Goal: Contribute content: Contribute content

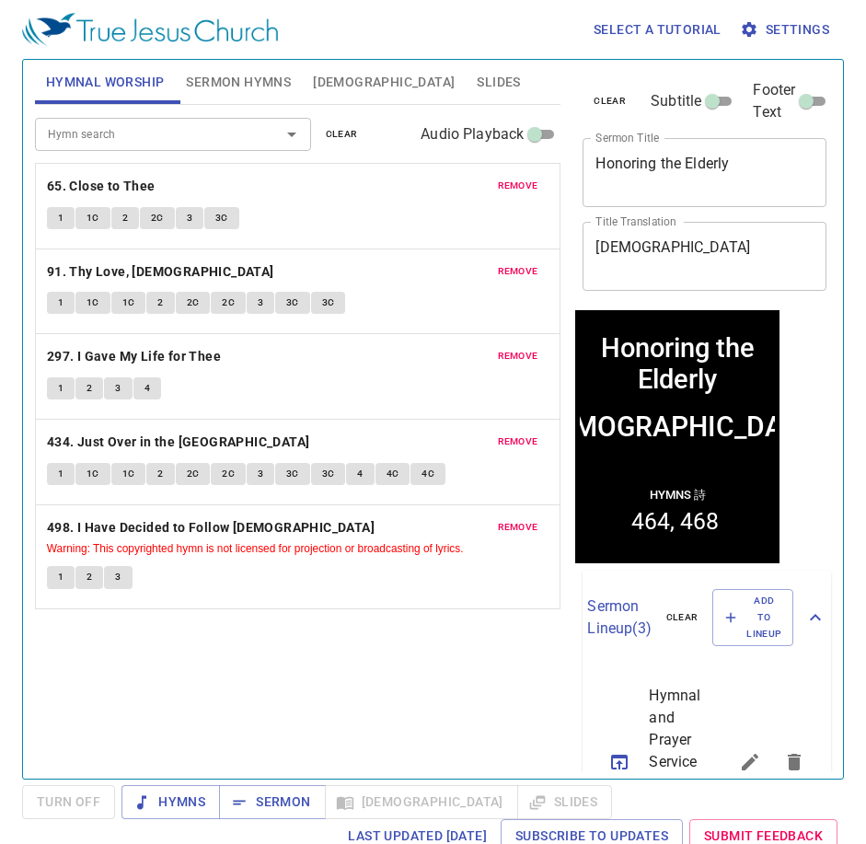
drag, startPoint x: 695, startPoint y: 187, endPoint x: 694, endPoint y: 178, distance: 9.3
click at [695, 187] on textarea "Honoring the Elderly" at bounding box center [705, 172] width 218 height 35
click at [528, 190] on span "remove" at bounding box center [518, 186] width 41 height 17
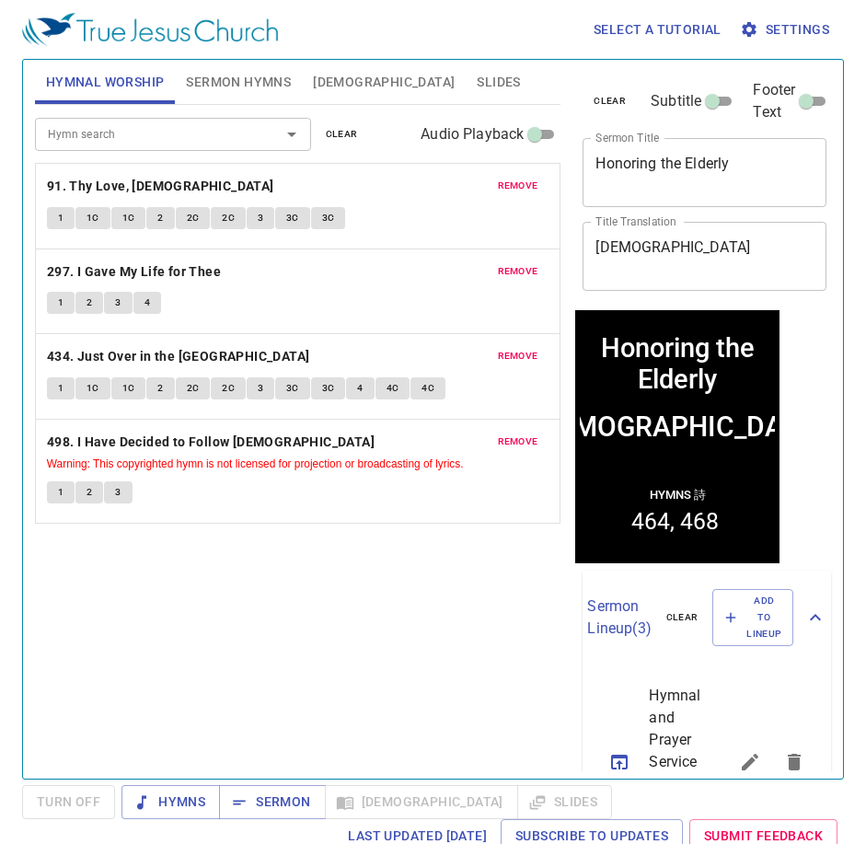
click at [528, 190] on span "remove" at bounding box center [518, 186] width 41 height 17
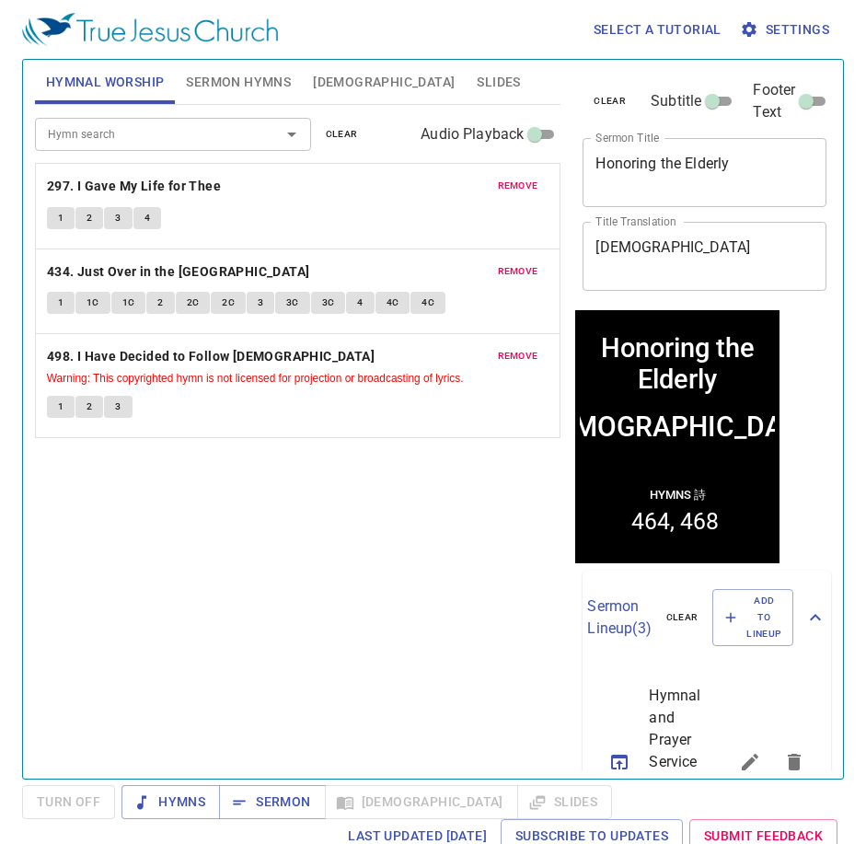
click at [528, 190] on span "remove" at bounding box center [518, 186] width 41 height 17
click at [528, 263] on span "remove" at bounding box center [518, 271] width 41 height 17
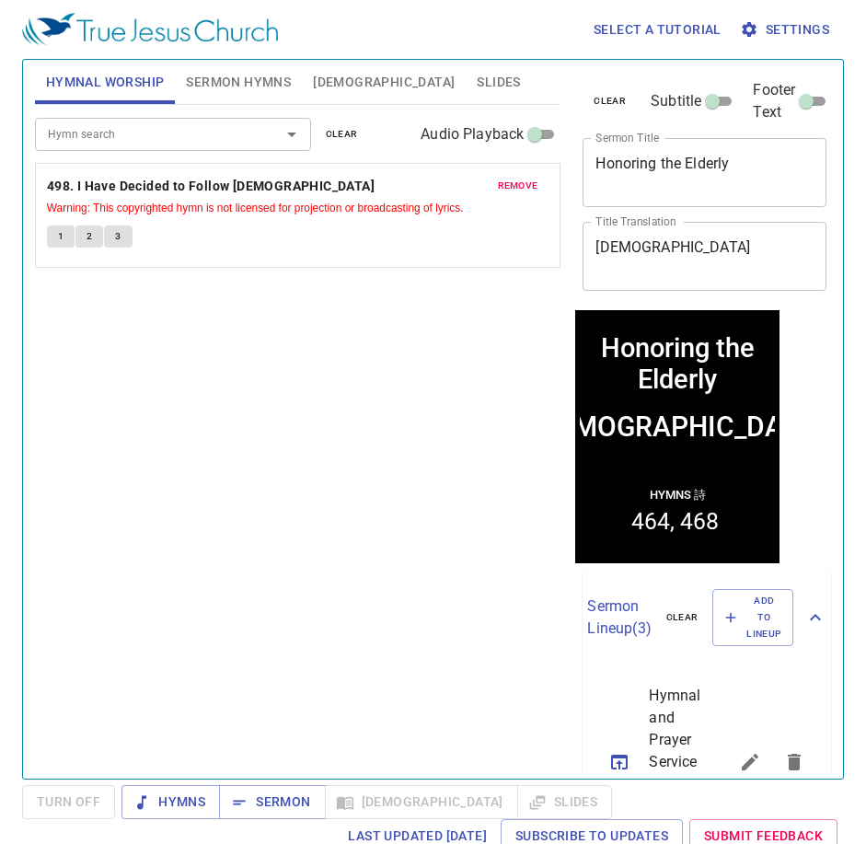
click at [528, 190] on span "remove" at bounding box center [518, 186] width 41 height 17
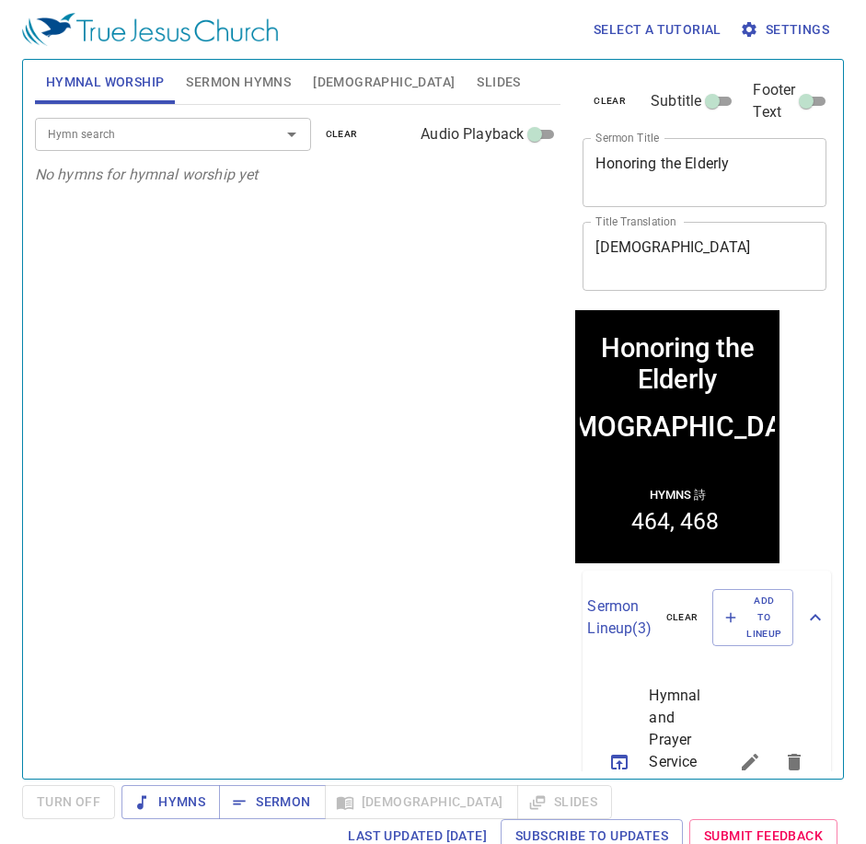
click at [698, 149] on div "Honoring the Elderly x Sermon Title" at bounding box center [705, 172] width 244 height 69
click at [697, 149] on div "Honoring the Elderly x Sermon Title" at bounding box center [705, 172] width 244 height 69
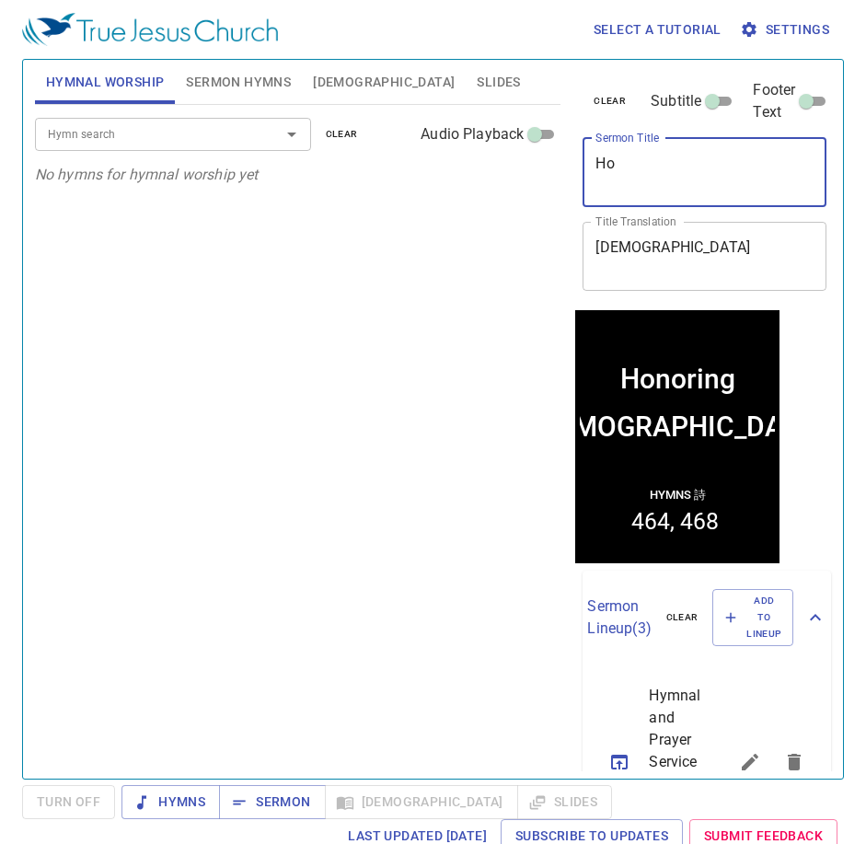
type textarea "H"
paste textarea "[DEMOGRAPHIC_DATA]"
type textarea "[DEMOGRAPHIC_DATA]"
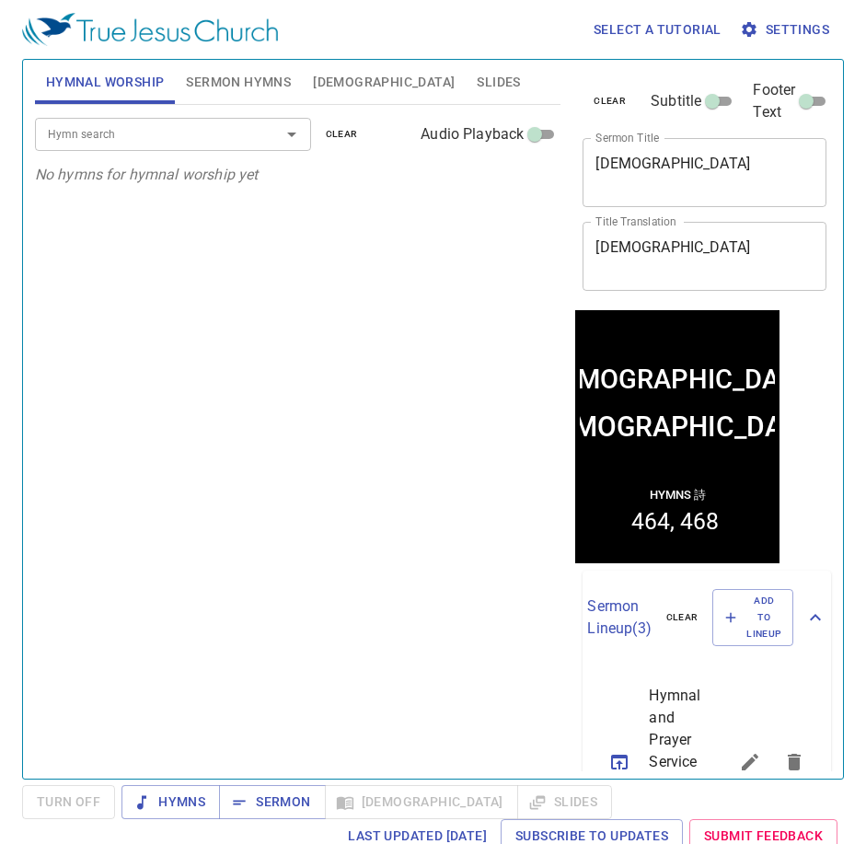
click at [702, 252] on textarea "敬老會" at bounding box center [705, 255] width 218 height 35
drag, startPoint x: 639, startPoint y: 249, endPoint x: 553, endPoint y: 248, distance: 85.6
click at [553, 248] on div "Hymnal Worship Sermon Hymns Bible Slides Hymn search Hymn search clear Audio Pl…" at bounding box center [433, 411] width 811 height 719
paste textarea "馬利亞人的宗教摻雜"
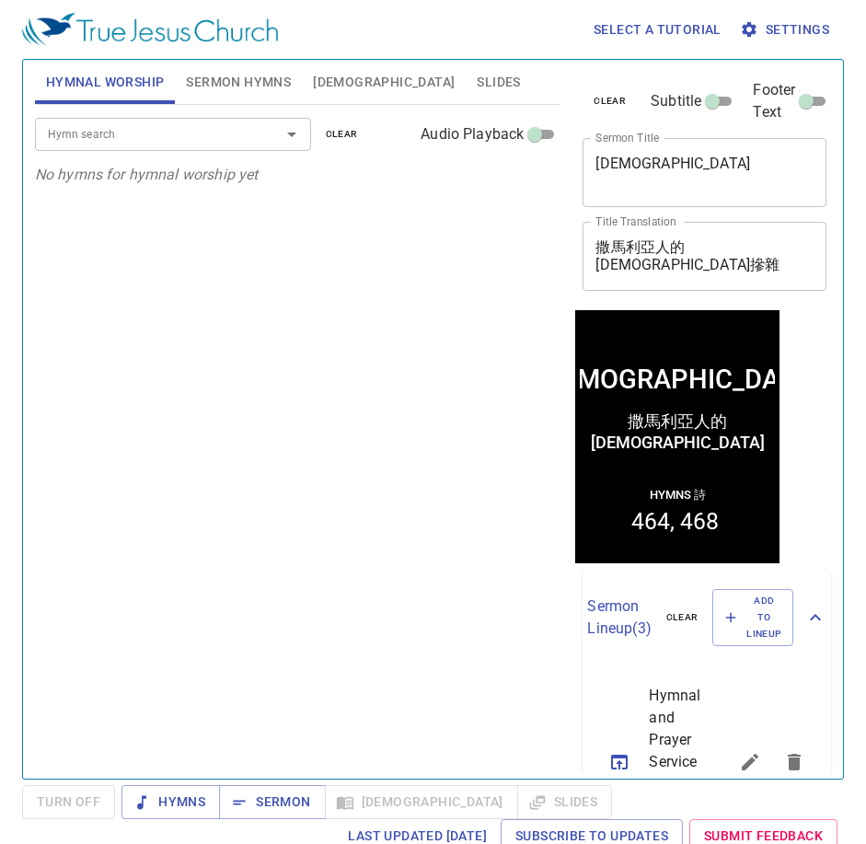
click at [429, 368] on div "Hymn search Hymn search clear Audio Playback No hymns for hymnal worship yet" at bounding box center [298, 434] width 527 height 658
click at [744, 248] on textarea "撒馬利亞人的宗教摻雜" at bounding box center [705, 255] width 218 height 35
paste textarea "撒馬利亞人的宗教混"
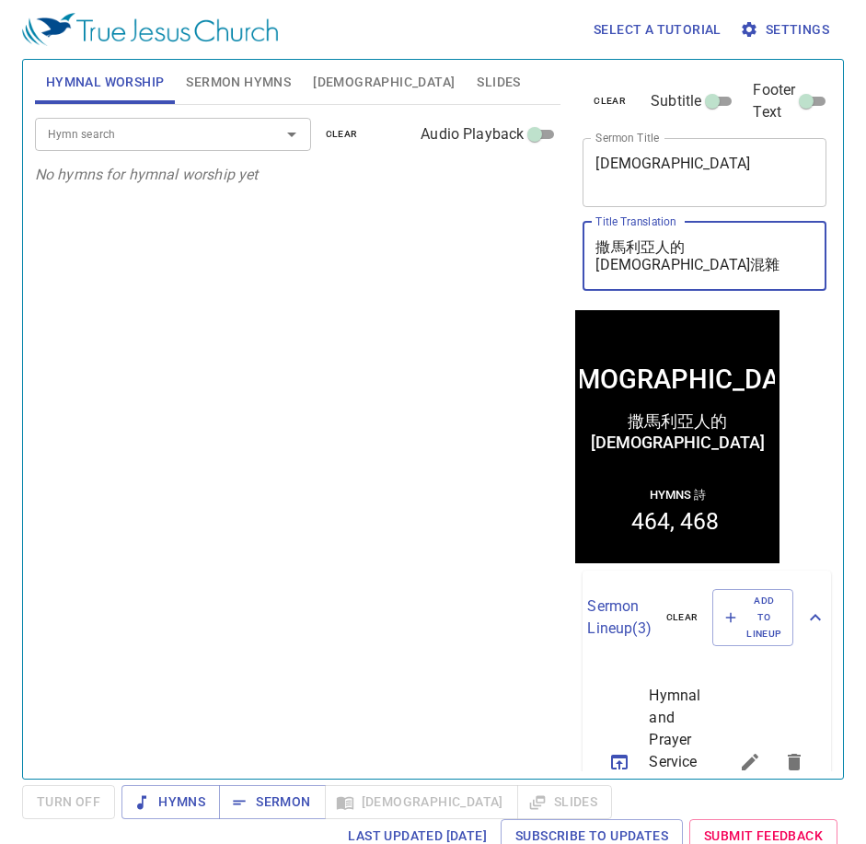
type textarea "撒馬利亞人的[DEMOGRAPHIC_DATA]混雜"
click at [191, 149] on div "Hymn search" at bounding box center [173, 134] width 276 height 32
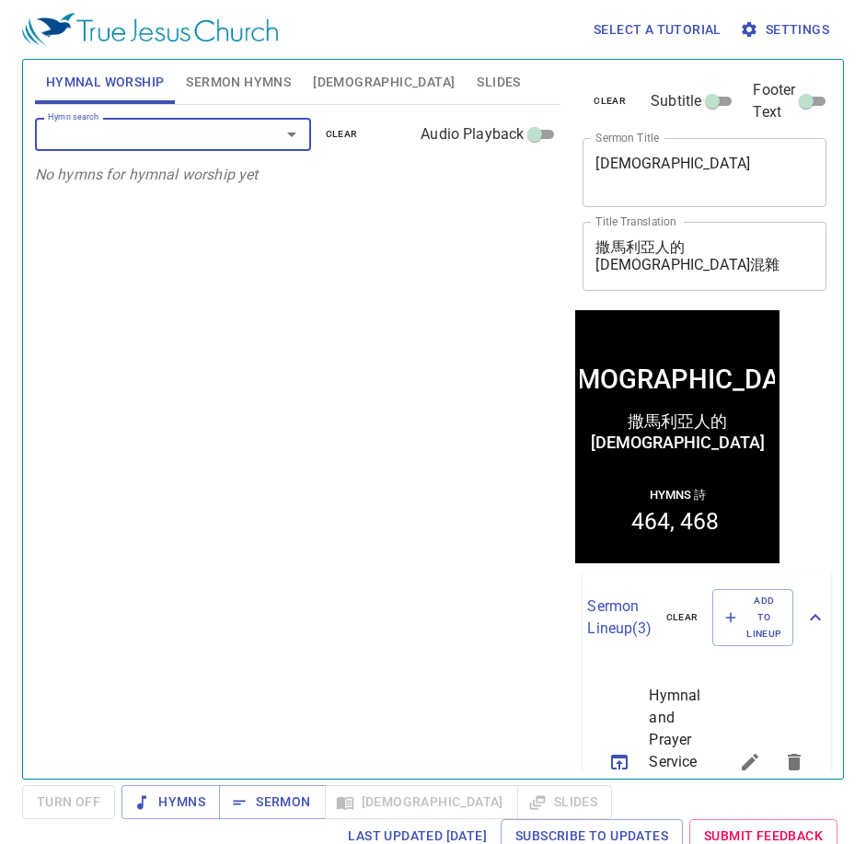
type input "5"
type input "473"
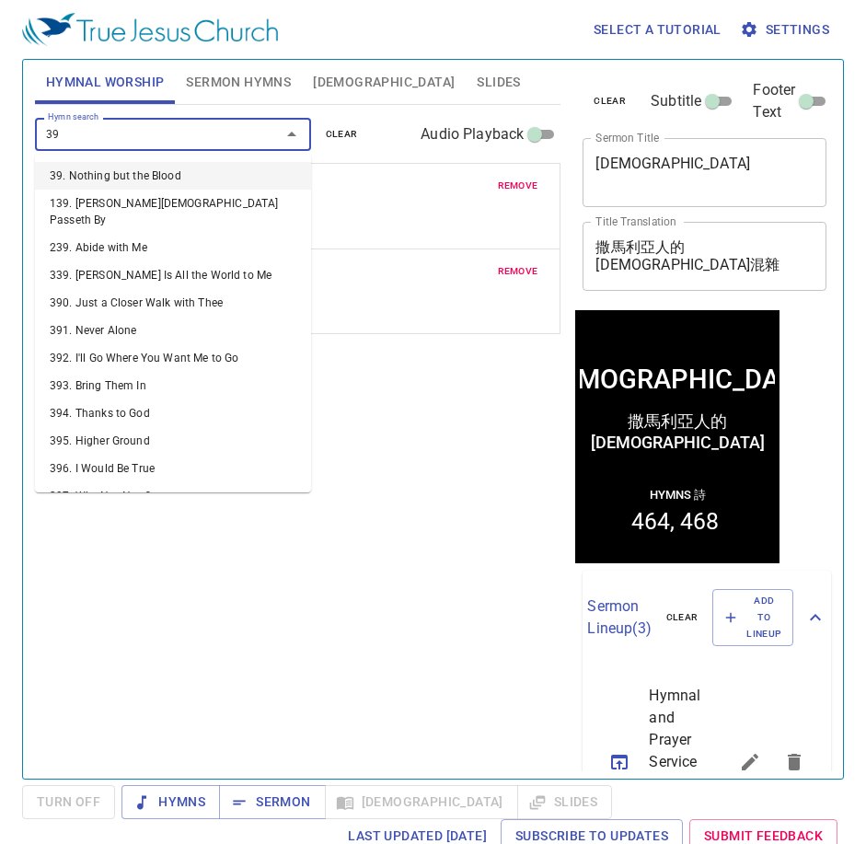
type input "398"
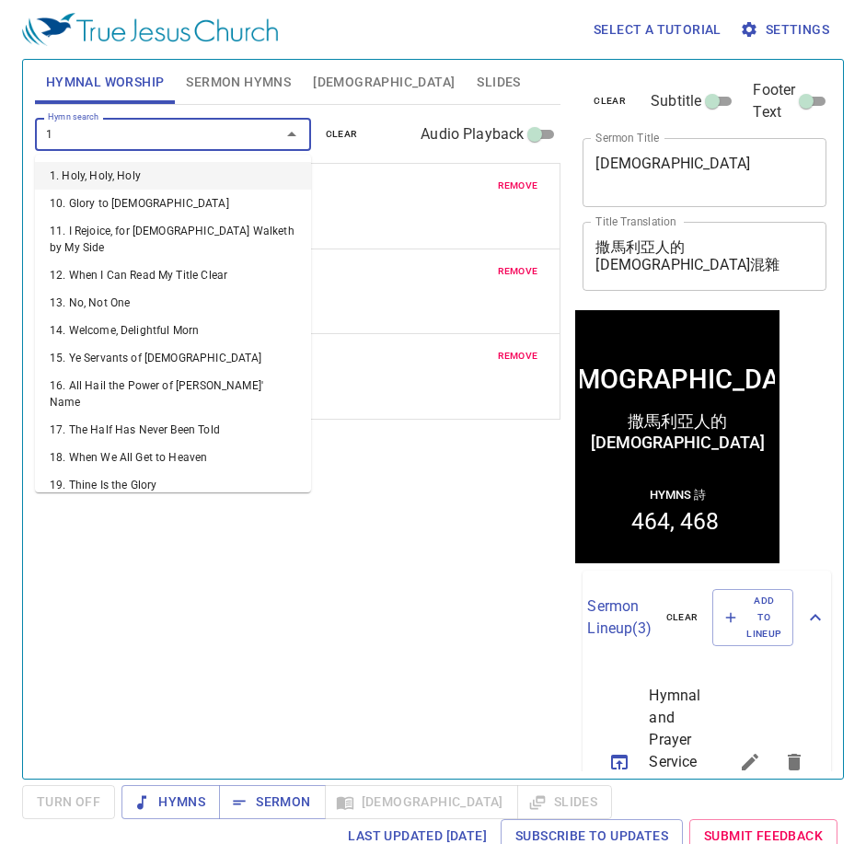
type input "18"
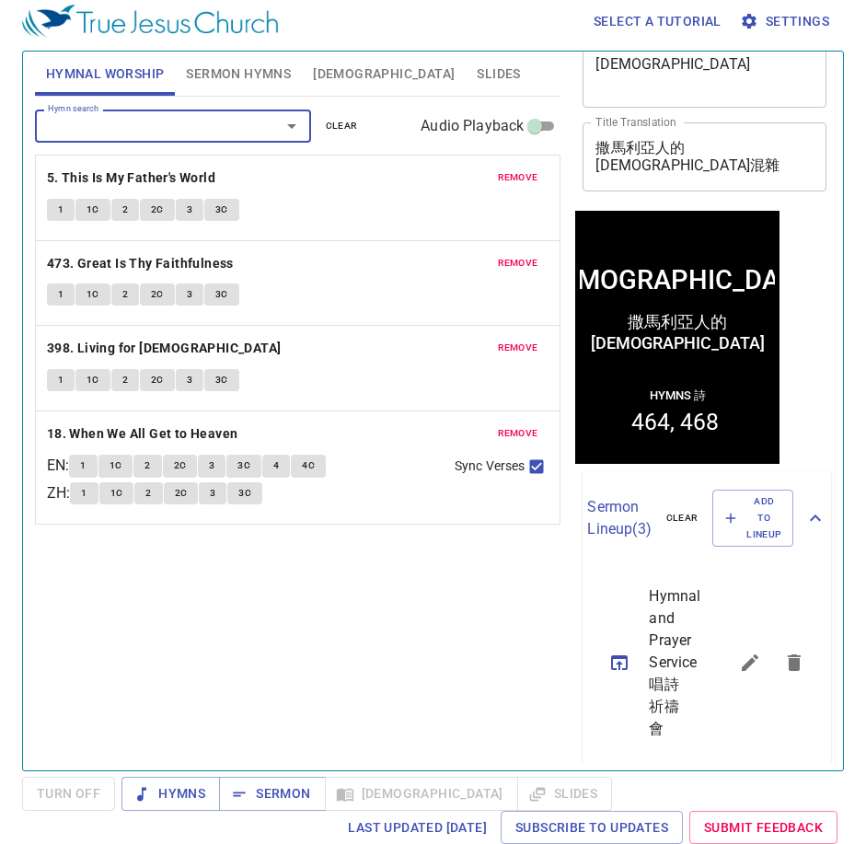
scroll to position [92, 0]
click at [708, 89] on textarea "[DEMOGRAPHIC_DATA]" at bounding box center [705, 71] width 218 height 35
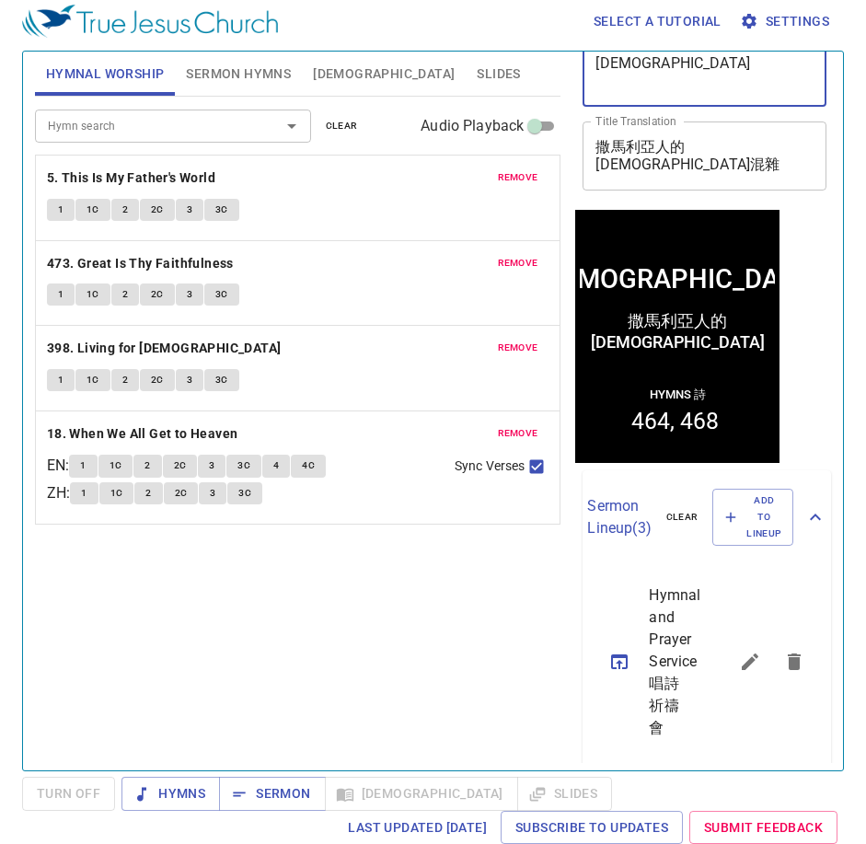
click at [708, 89] on textarea "[DEMOGRAPHIC_DATA]" at bounding box center [705, 71] width 218 height 35
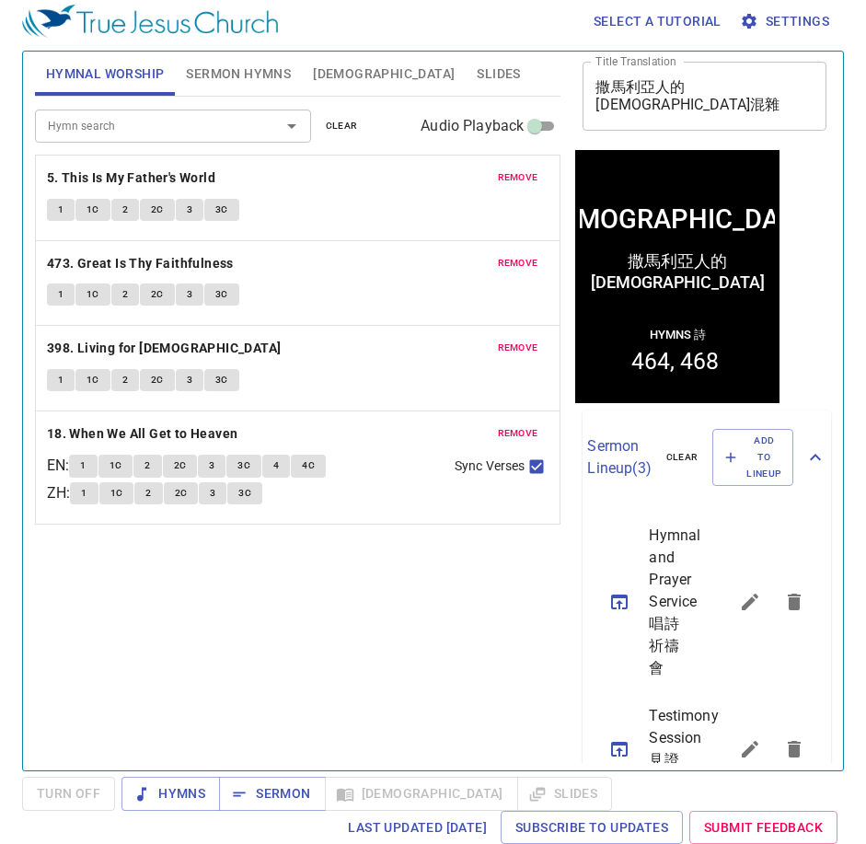
scroll to position [0, 0]
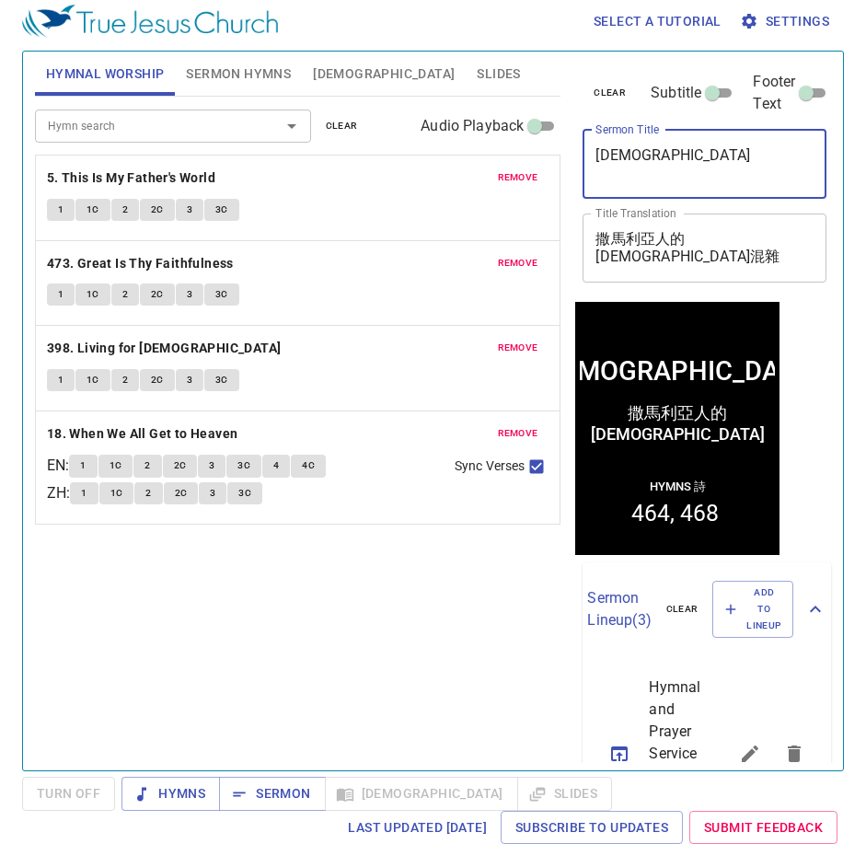
click at [238, 65] on span "Sermon Hymns" at bounding box center [238, 74] width 105 height 23
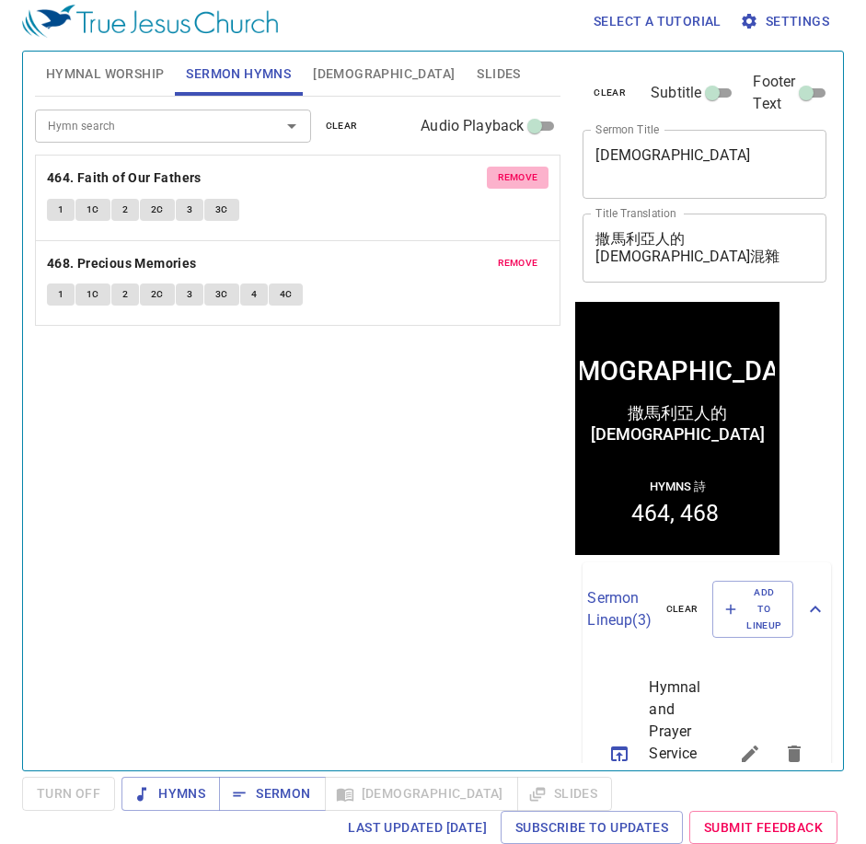
click at [510, 186] on span "remove" at bounding box center [518, 177] width 41 height 17
click at [510, 255] on span "remove" at bounding box center [518, 263] width 41 height 17
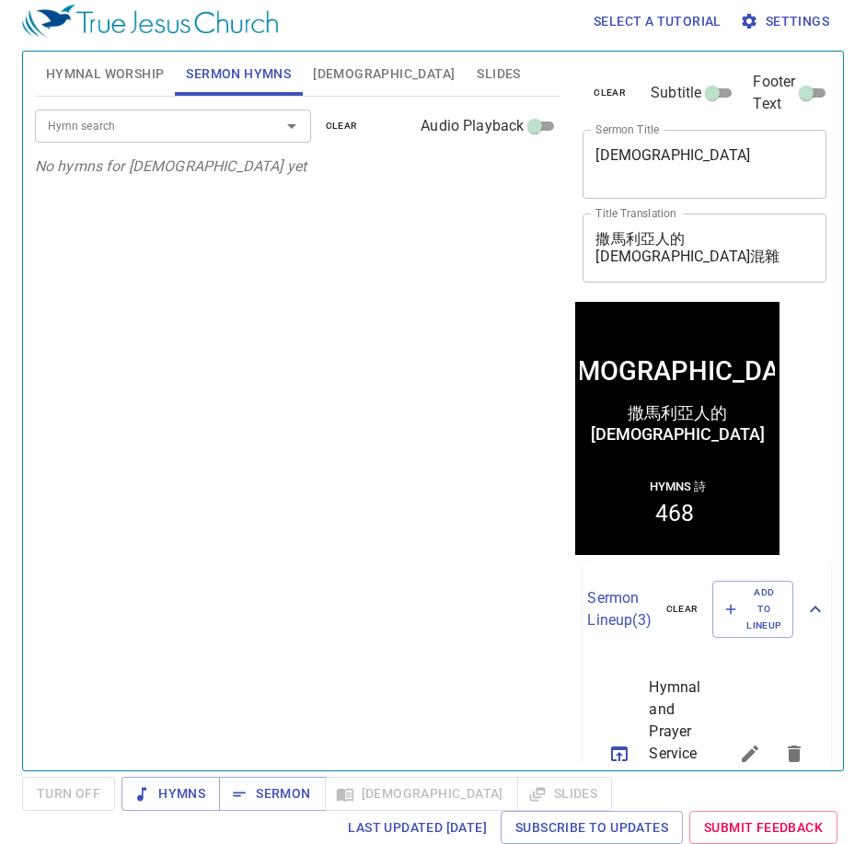
scroll to position [3, 0]
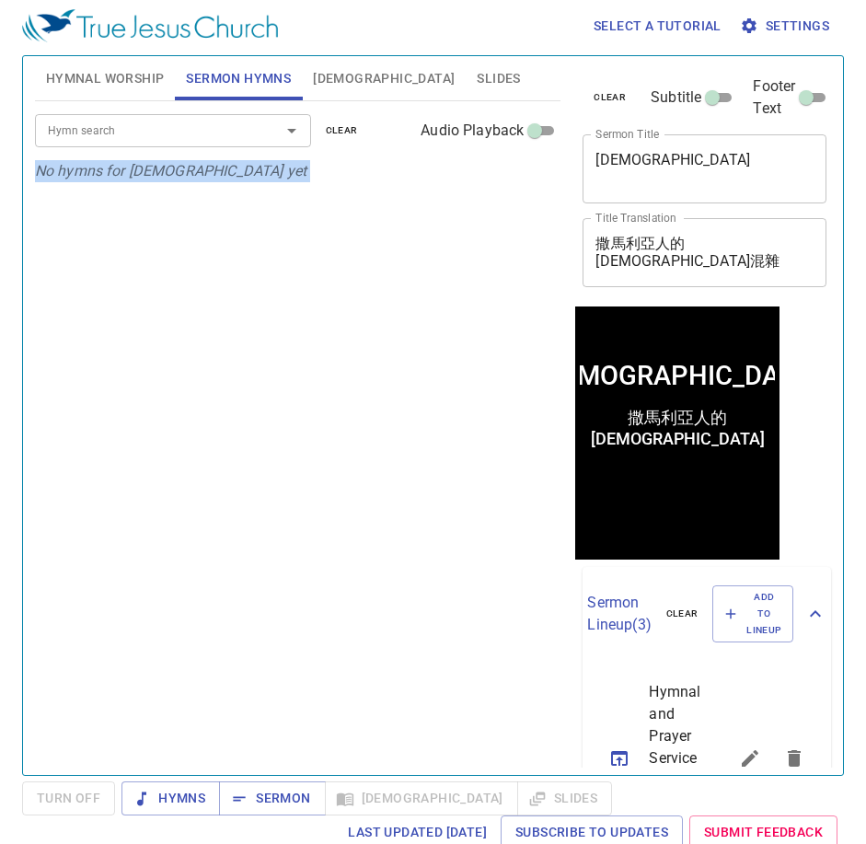
click at [510, 186] on div "Hymn search Hymn search clear Audio Playback No hymns for sermon yet" at bounding box center [298, 430] width 527 height 658
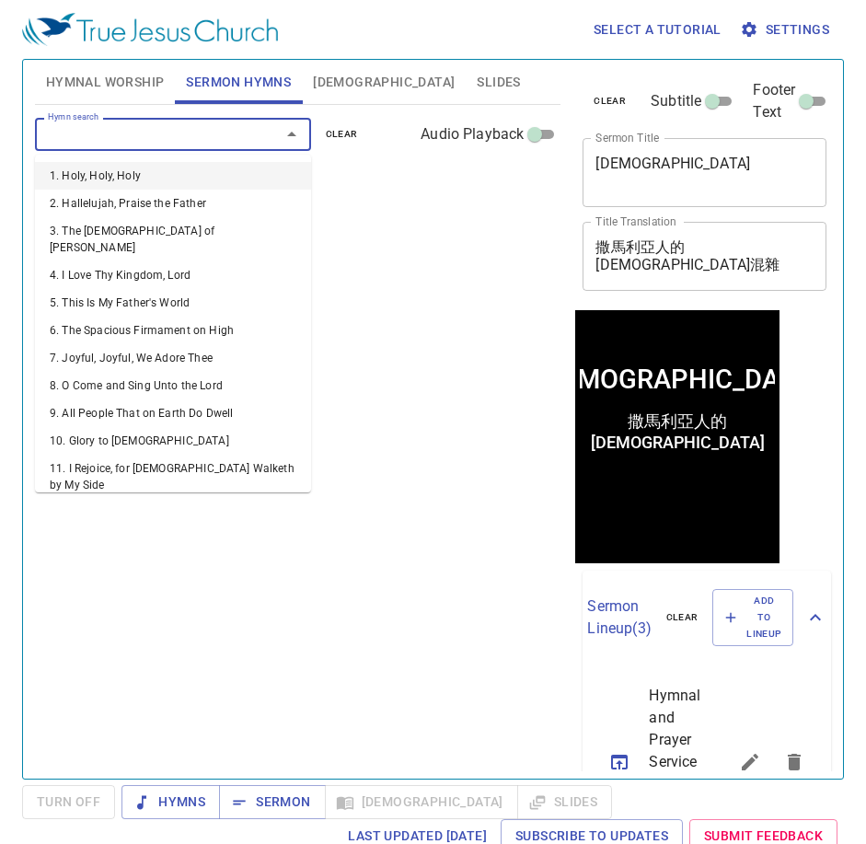
click at [158, 131] on input "Hymn search" at bounding box center [146, 133] width 211 height 21
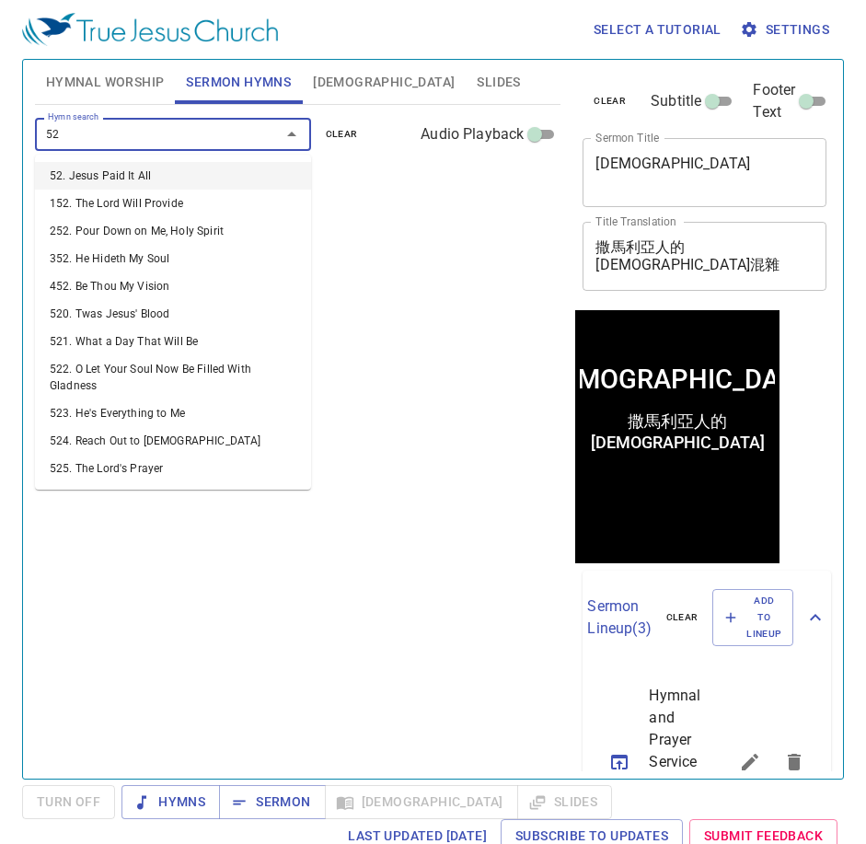
type input "523"
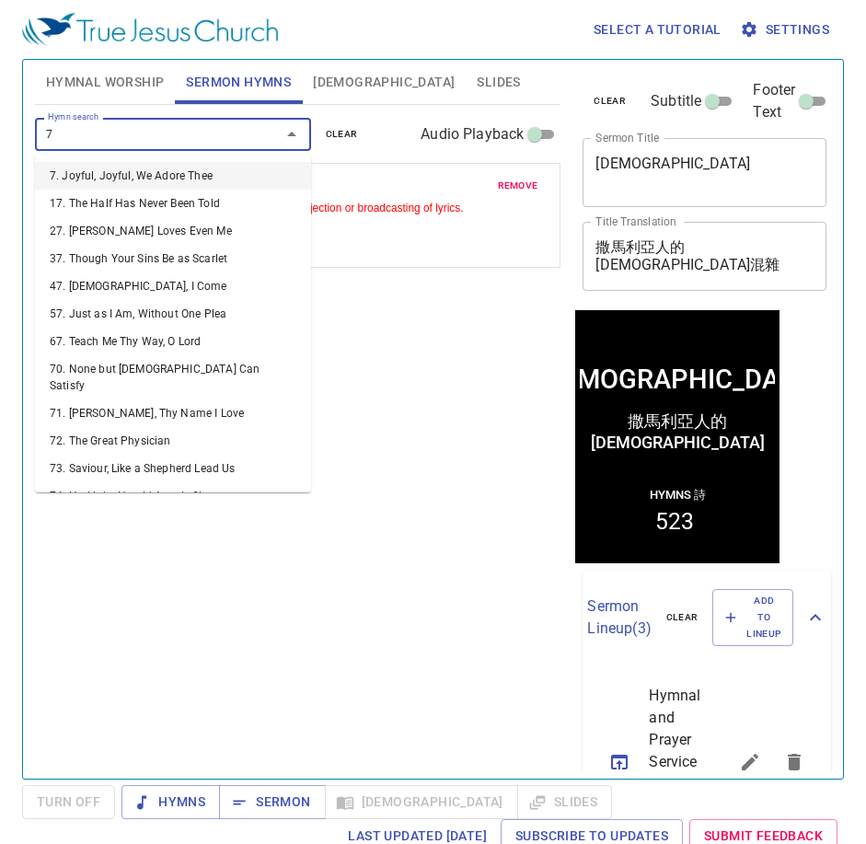
type input "70"
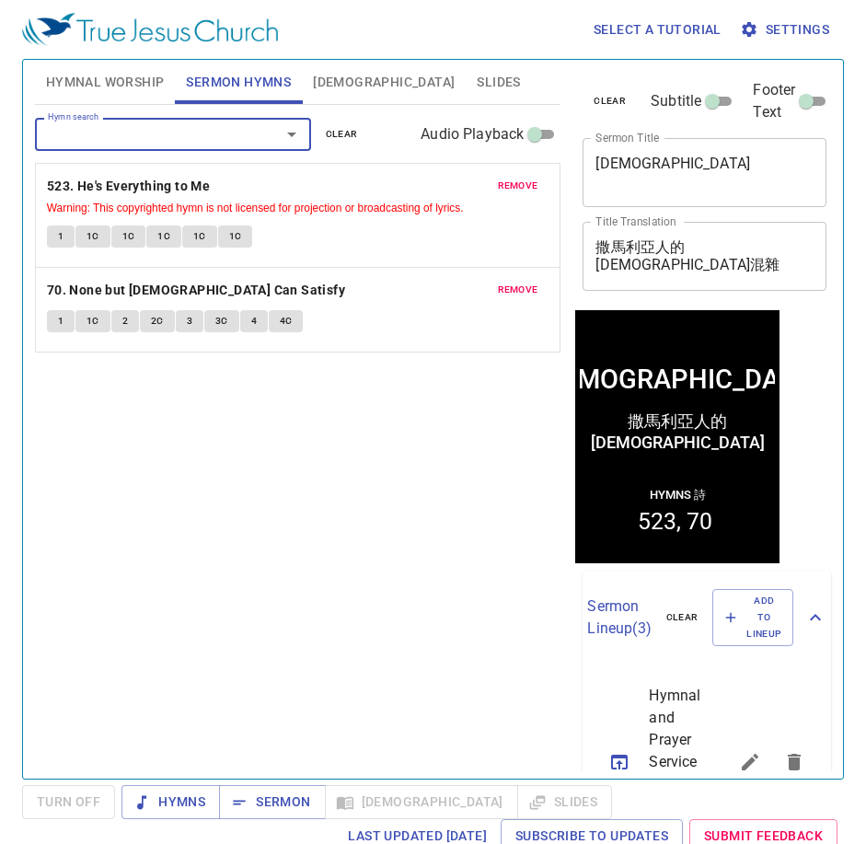
click at [141, 77] on span "Hymnal Worship" at bounding box center [105, 82] width 119 height 23
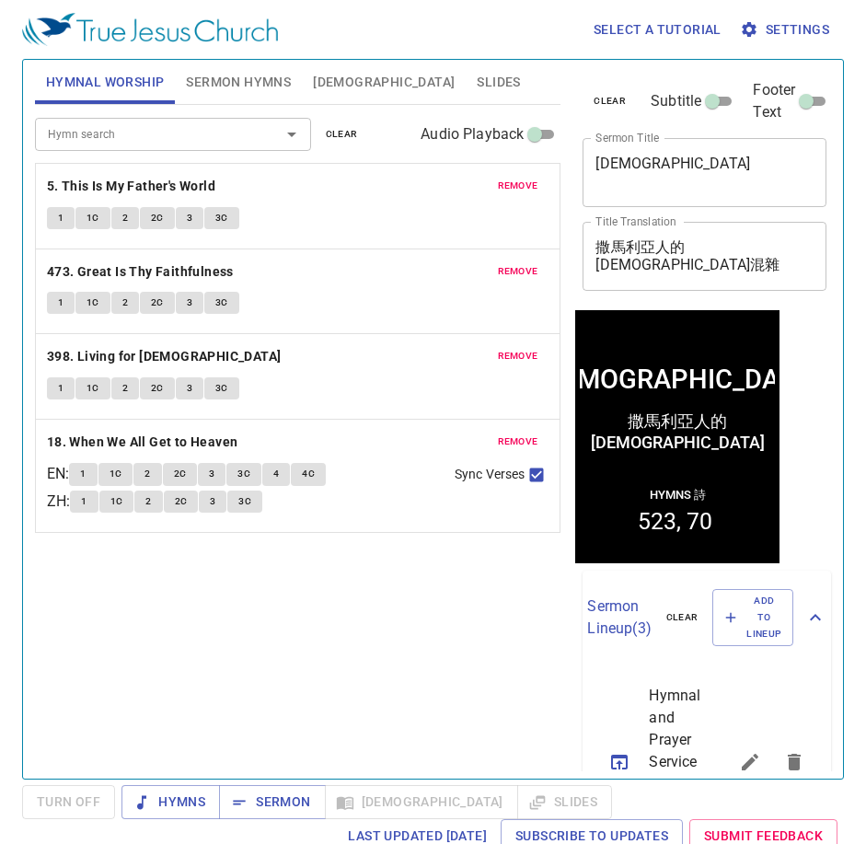
click at [227, 98] on button "Sermon Hymns" at bounding box center [238, 82] width 127 height 44
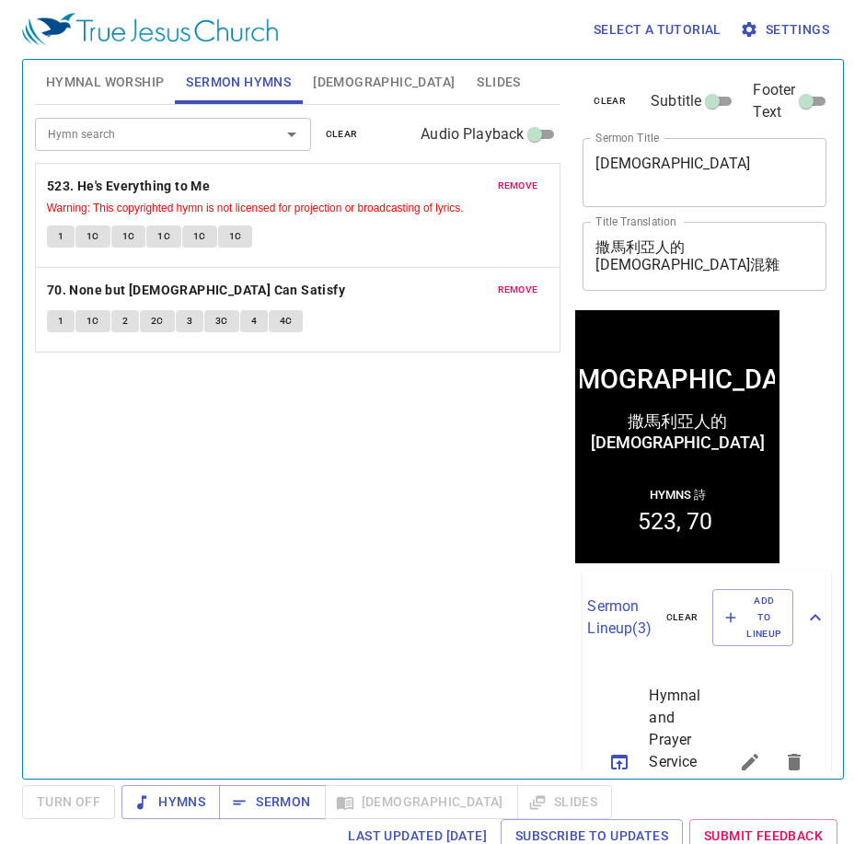
click at [142, 97] on button "Hymnal Worship" at bounding box center [105, 82] width 141 height 44
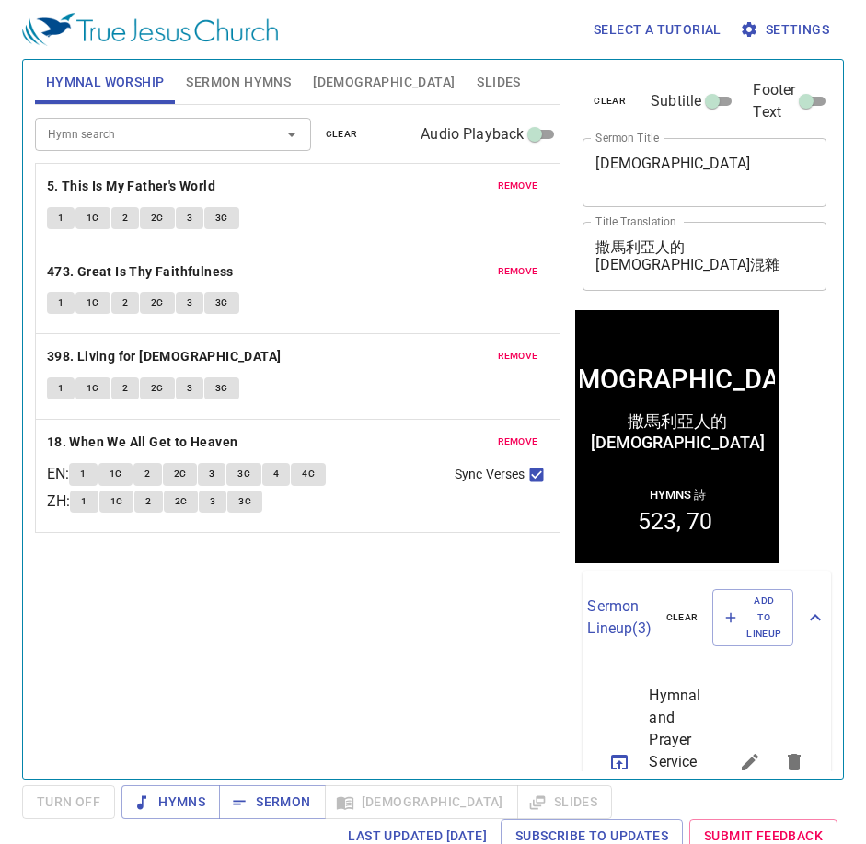
click at [240, 96] on button "Sermon Hymns" at bounding box center [238, 82] width 127 height 44
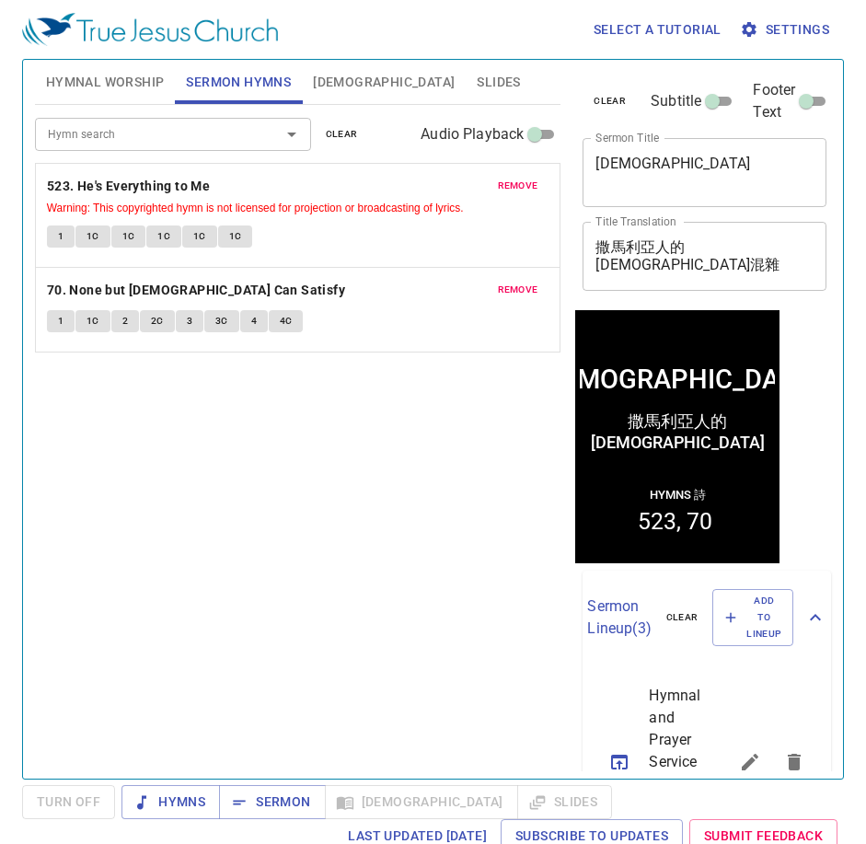
click at [244, 625] on div "Hymn search Hymn search clear Audio Playback remove 523. He's Everything to Me …" at bounding box center [298, 434] width 527 height 658
click at [235, 492] on div "Hymn search Hymn search clear Audio Playback remove 523. He's Everything to Me …" at bounding box center [298, 434] width 527 height 658
click at [289, 492] on div "Hymn search Hymn search clear Audio Playback remove 523. He's Everything to Me …" at bounding box center [298, 434] width 527 height 658
click at [105, 87] on span "Hymnal Worship" at bounding box center [105, 82] width 119 height 23
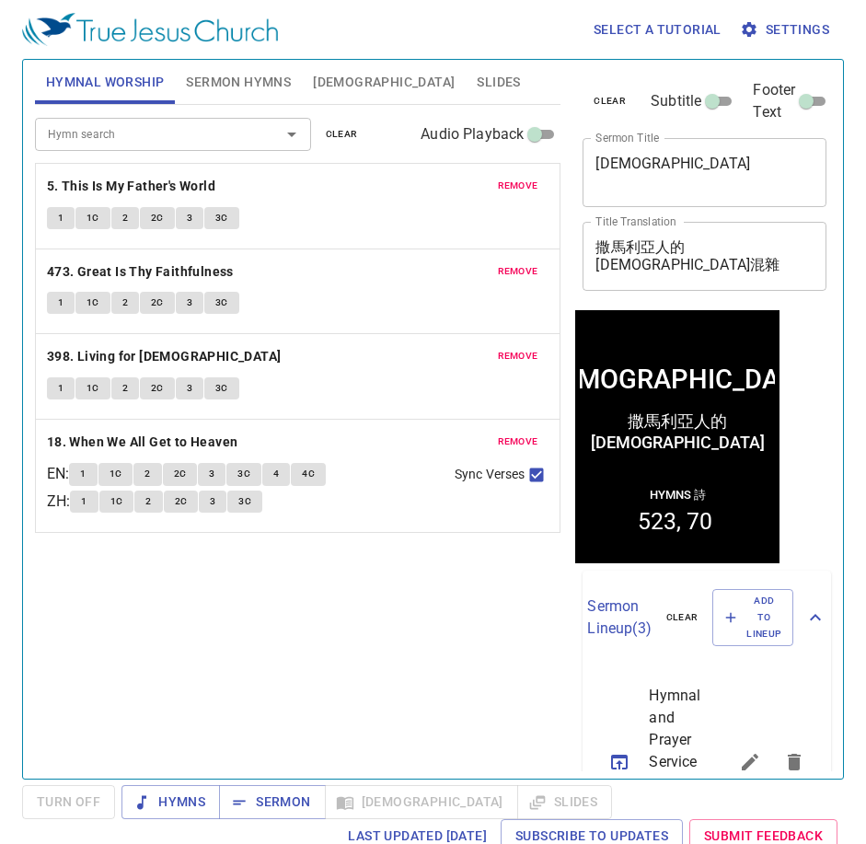
click at [315, 645] on div "Hymn search Hymn search clear Audio Playback remove 5. This Is My Father's Worl…" at bounding box center [298, 434] width 527 height 658
click at [315, 637] on div "Hymn search Hymn search clear Audio Playback remove 5. This Is My Father's Worl…" at bounding box center [298, 434] width 527 height 658
click at [160, 606] on div "Hymn search Hymn search clear Audio Playback remove 5. This Is My Father's Worl…" at bounding box center [298, 434] width 527 height 658
click at [418, 638] on div "Hymn search Hymn search clear Audio Playback remove 5. This Is My Father's Worl…" at bounding box center [298, 434] width 527 height 658
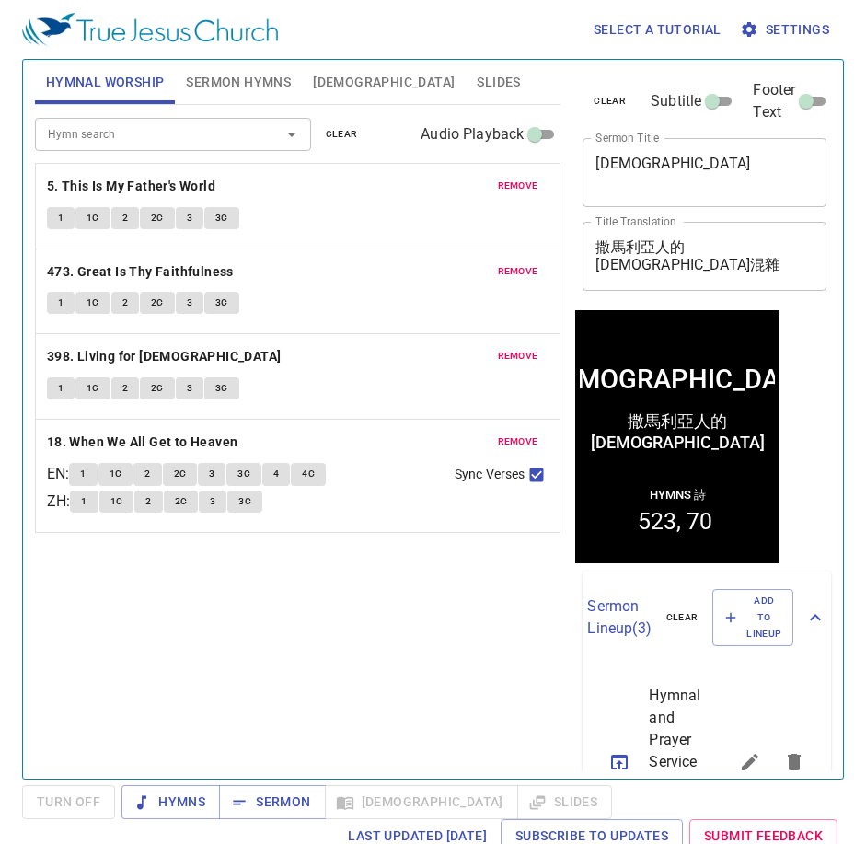
click at [326, 647] on div "Hymn search Hymn search clear Audio Playback remove 5. This Is My Father's Worl…" at bounding box center [298, 434] width 527 height 658
drag, startPoint x: 326, startPoint y: 647, endPoint x: 296, endPoint y: 625, distance: 37.6
click at [296, 625] on div "Hymn search Hymn search clear Audio Playback remove 5. This Is My Father's Worl…" at bounding box center [298, 434] width 527 height 658
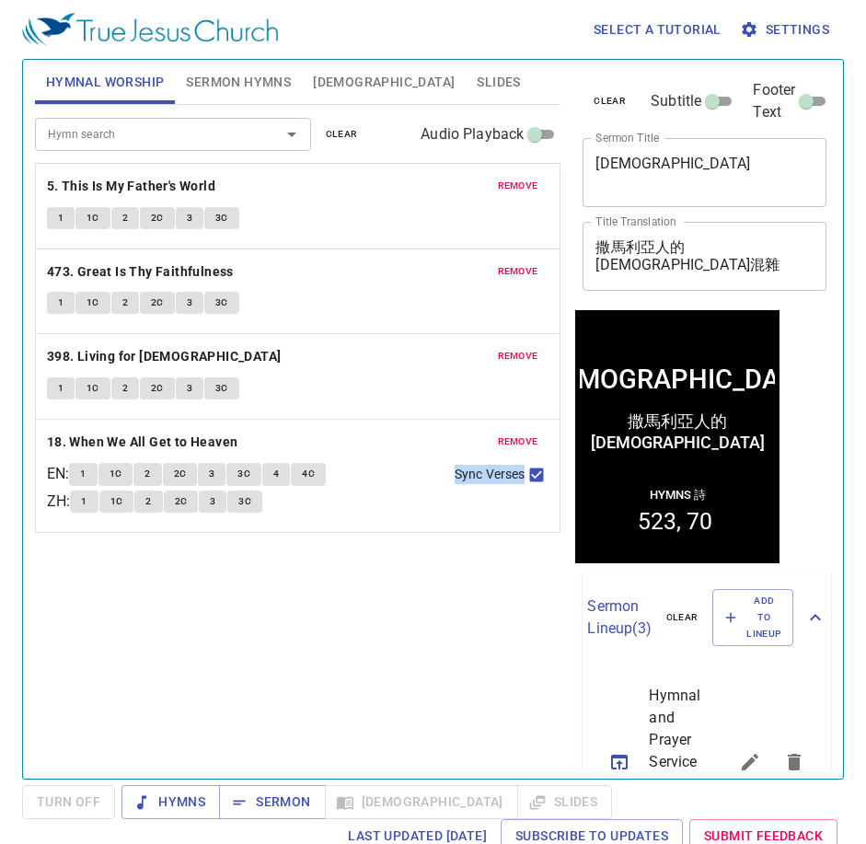
drag, startPoint x: 469, startPoint y: 566, endPoint x: 331, endPoint y: 612, distance: 145.6
click at [331, 612] on div "Hymn search Hymn search clear Audio Playback remove 5. This Is My Father's Worl…" at bounding box center [298, 434] width 527 height 658
click at [257, 647] on div "Hymn search Hymn search clear Audio Playback remove 5. This Is My Father's Worl…" at bounding box center [298, 434] width 527 height 658
click at [113, 77] on span "Hymnal Worship" at bounding box center [105, 82] width 119 height 23
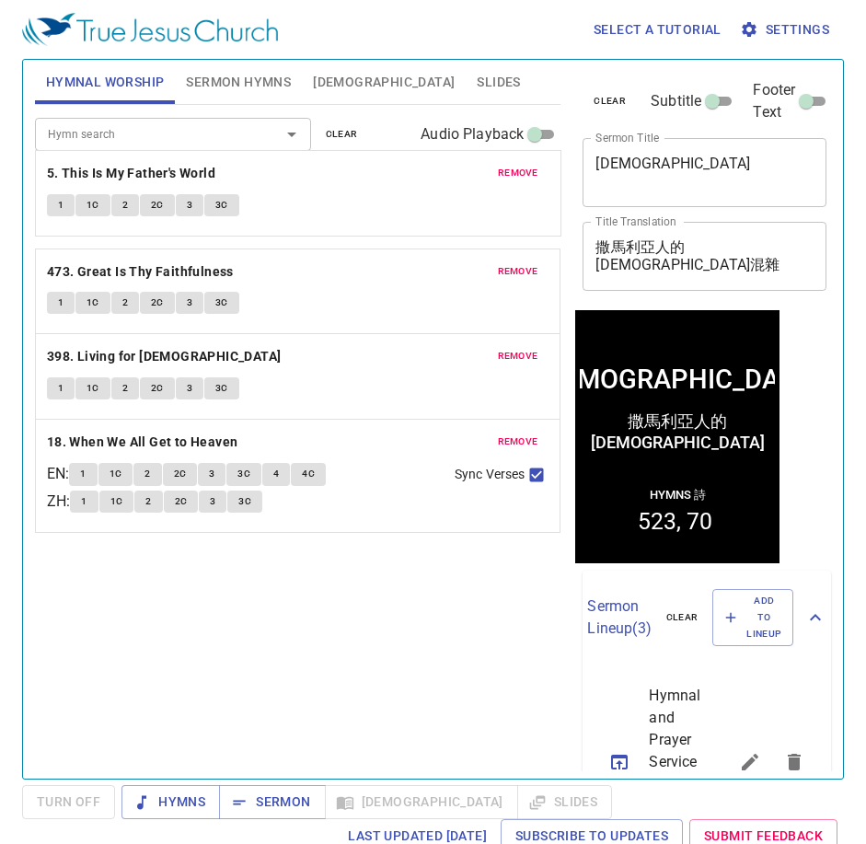
drag, startPoint x: 109, startPoint y: 194, endPoint x: 235, endPoint y: 196, distance: 126.1
click at [235, 196] on div "remove 5. This Is My Father's World 1 1C 2 2C 3 3C remove 473. Great Is Thy Fai…" at bounding box center [298, 348] width 527 height 370
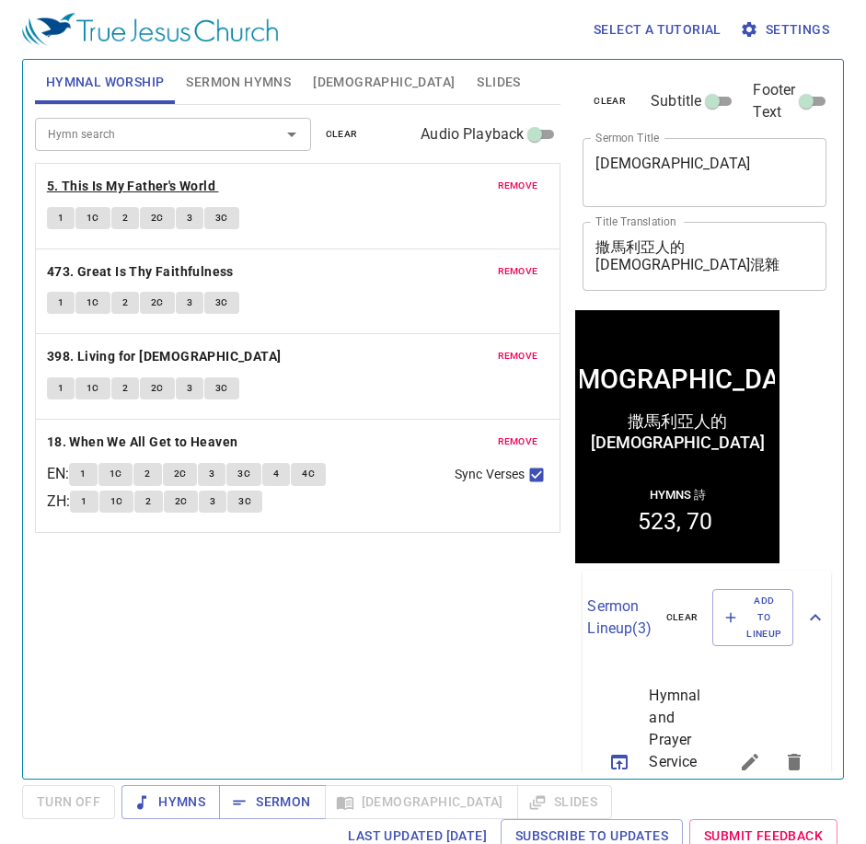
click at [185, 187] on b "5. This Is My Father's World" at bounding box center [131, 186] width 168 height 23
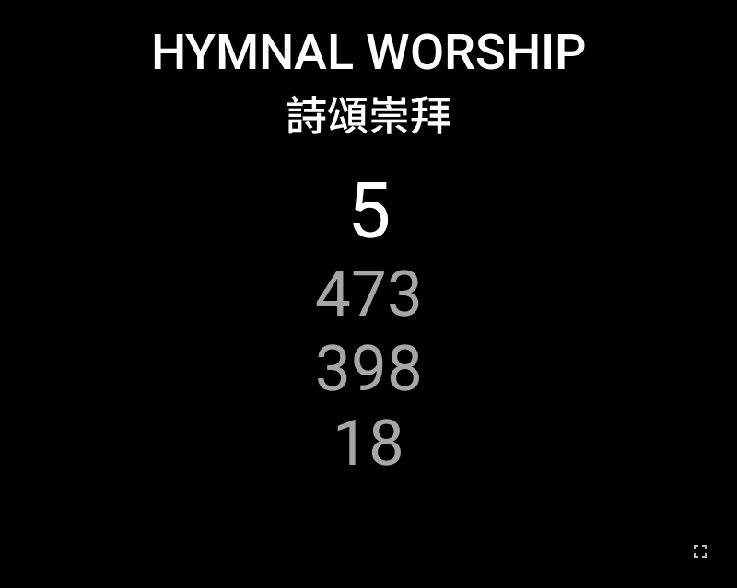
drag, startPoint x: 700, startPoint y: 562, endPoint x: 971, endPoint y: 824, distance: 377.6
click at [700, 562] on icon "button" at bounding box center [700, 551] width 22 height 22
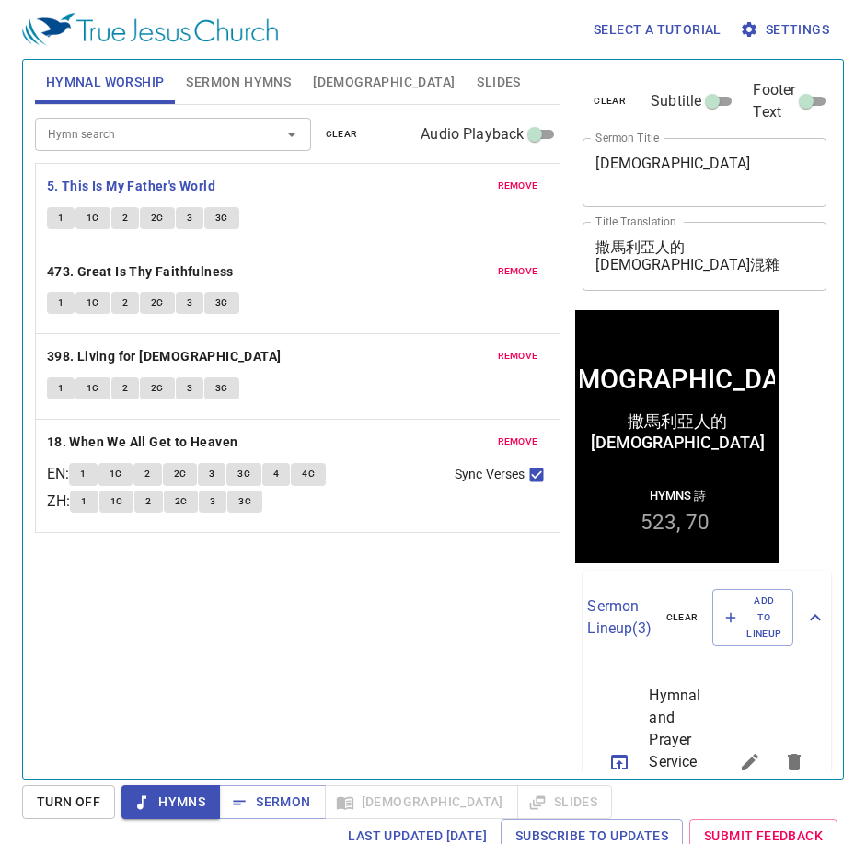
click at [302, 611] on div "Hymn search Hymn search clear Audio Playback remove 5. This Is My Father's Worl…" at bounding box center [298, 434] width 527 height 658
click at [273, 640] on div "Hymn search Hymn search clear Audio Playback remove 5. This Is My Father's Worl…" at bounding box center [298, 434] width 527 height 658
click at [309, 642] on div "Hymn search Hymn search clear Audio Playback remove 5. This Is My Father's Worl…" at bounding box center [298, 434] width 527 height 658
drag, startPoint x: 64, startPoint y: 221, endPoint x: 56, endPoint y: 254, distance: 34.2
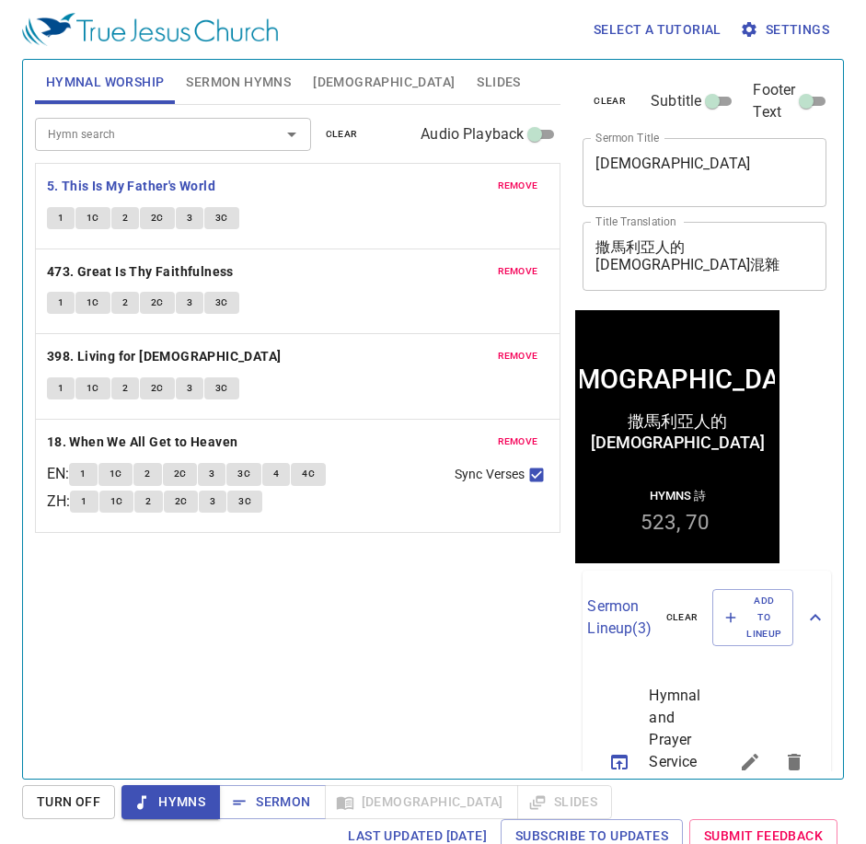
click at [64, 221] on button "1" at bounding box center [61, 218] width 28 height 22
click at [206, 622] on div "Hymn search Hymn search clear Audio Playback remove 5. This Is My Father's Worl…" at bounding box center [298, 434] width 527 height 658
click at [156, 685] on div "Hymn search Hymn search clear Audio Playback remove 5. This Is My Father's Worl…" at bounding box center [298, 434] width 527 height 658
click at [119, 221] on button "2" at bounding box center [125, 218] width 28 height 22
click at [271, 728] on div "Hymn search Hymn search clear Audio Playback remove 5. This Is My Father's Worl…" at bounding box center [298, 434] width 527 height 658
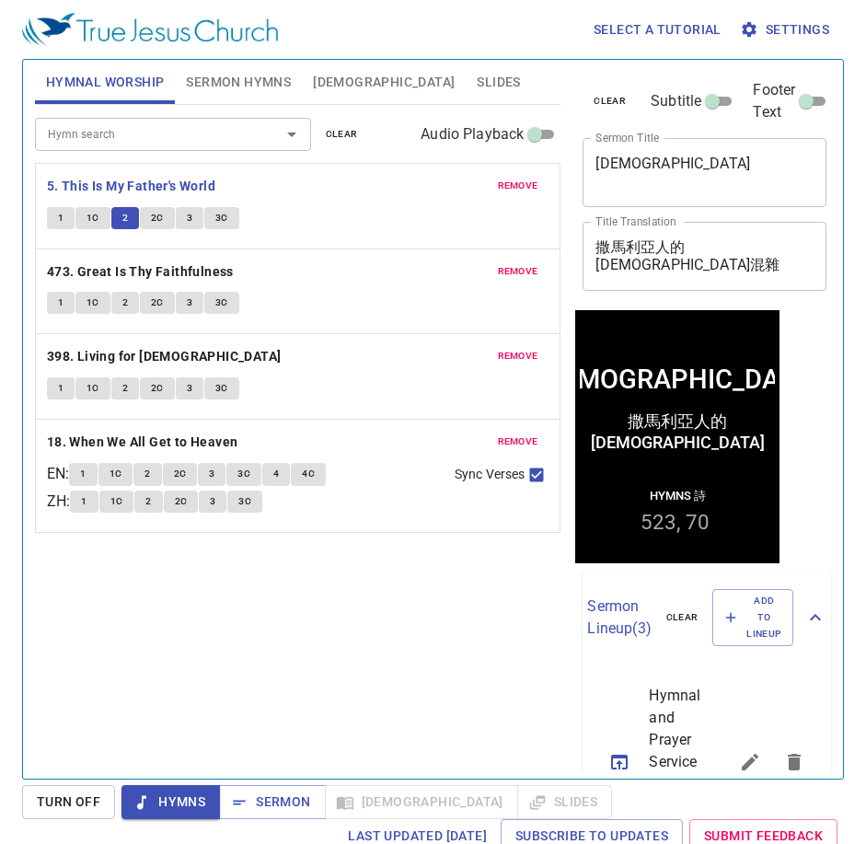
click at [383, 605] on div "Hymn search Hymn search clear Audio Playback remove 5. This Is My Father's Worl…" at bounding box center [298, 434] width 527 height 658
click at [129, 634] on div "Hymn search Hymn search clear Audio Playback remove 5. This Is My Father's Worl…" at bounding box center [298, 434] width 527 height 658
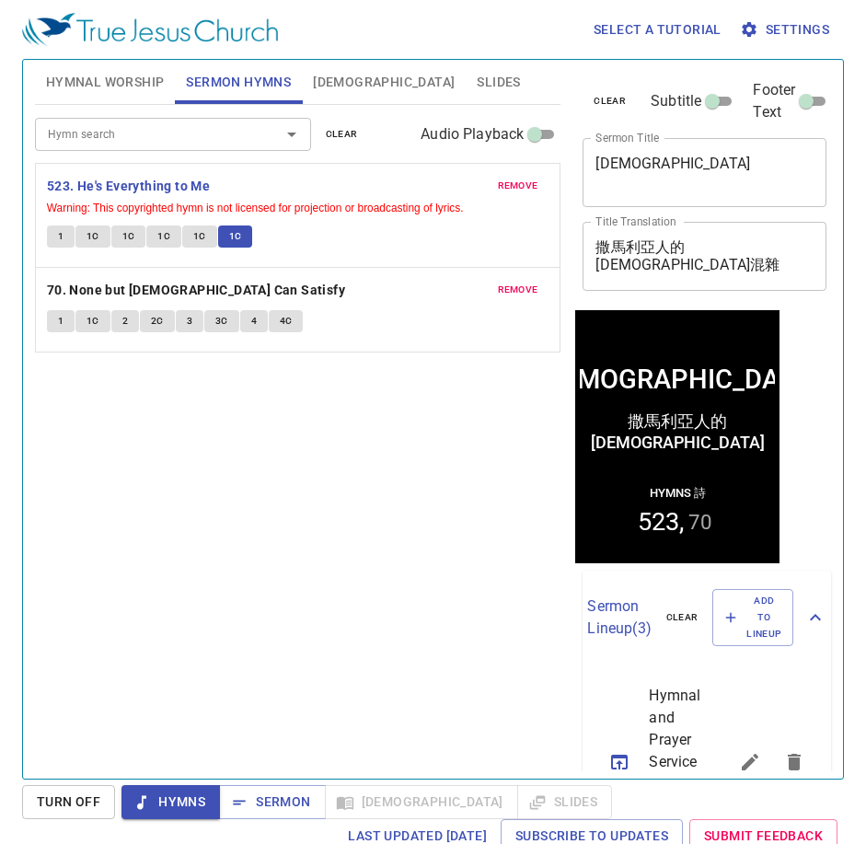
click at [276, 802] on span "Sermon" at bounding box center [272, 802] width 76 height 23
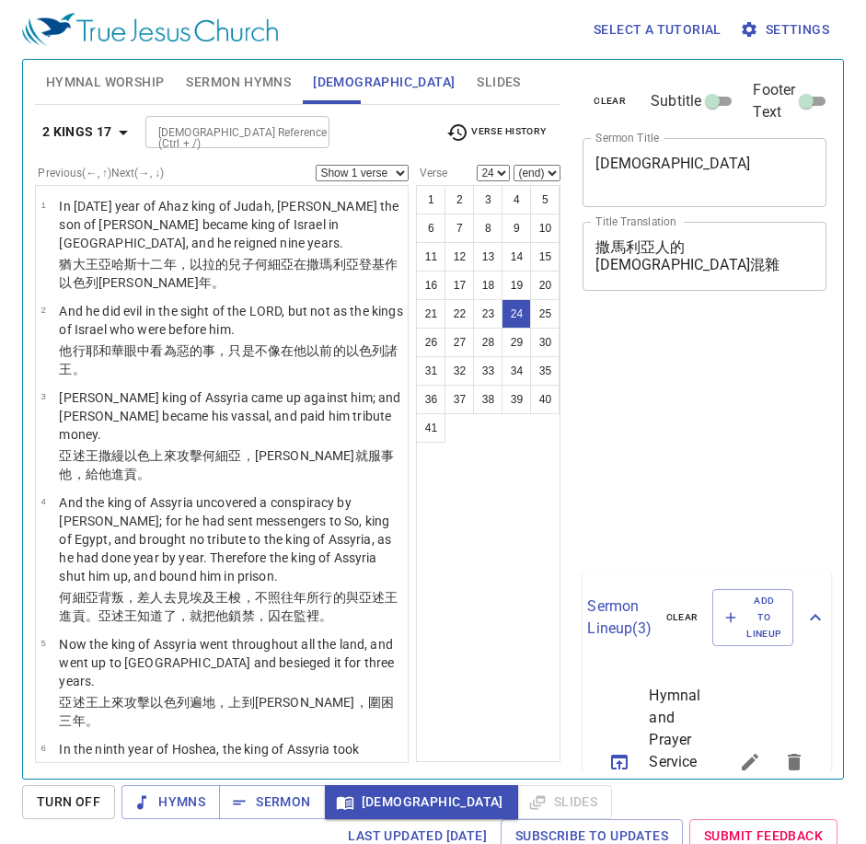
select select "24"
select select "33"
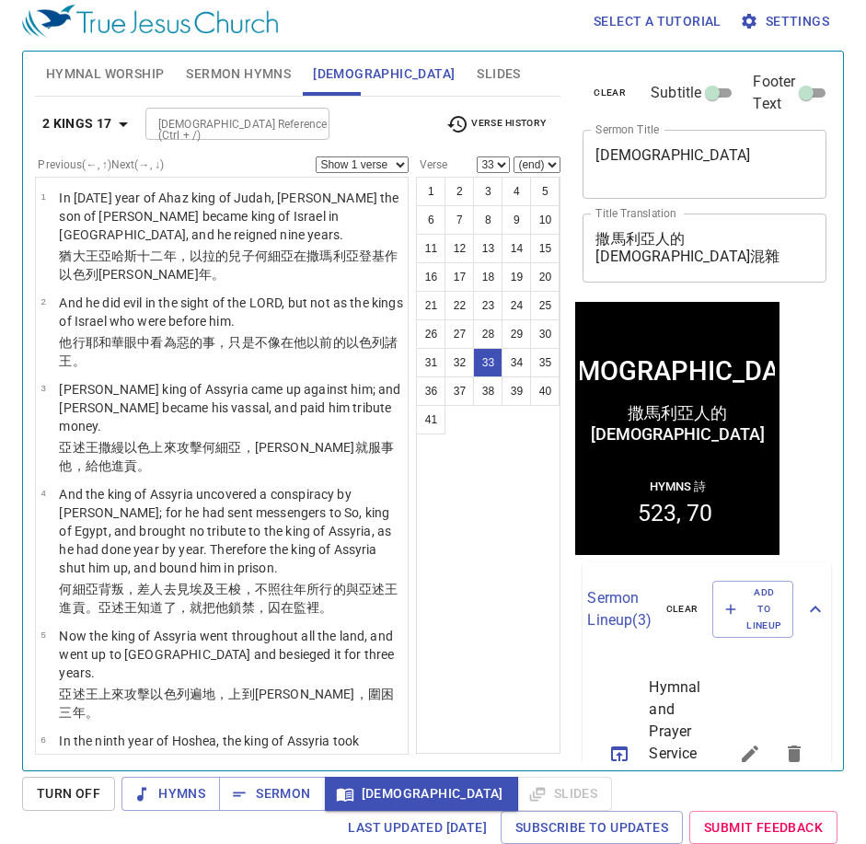
scroll to position [3476, 1]
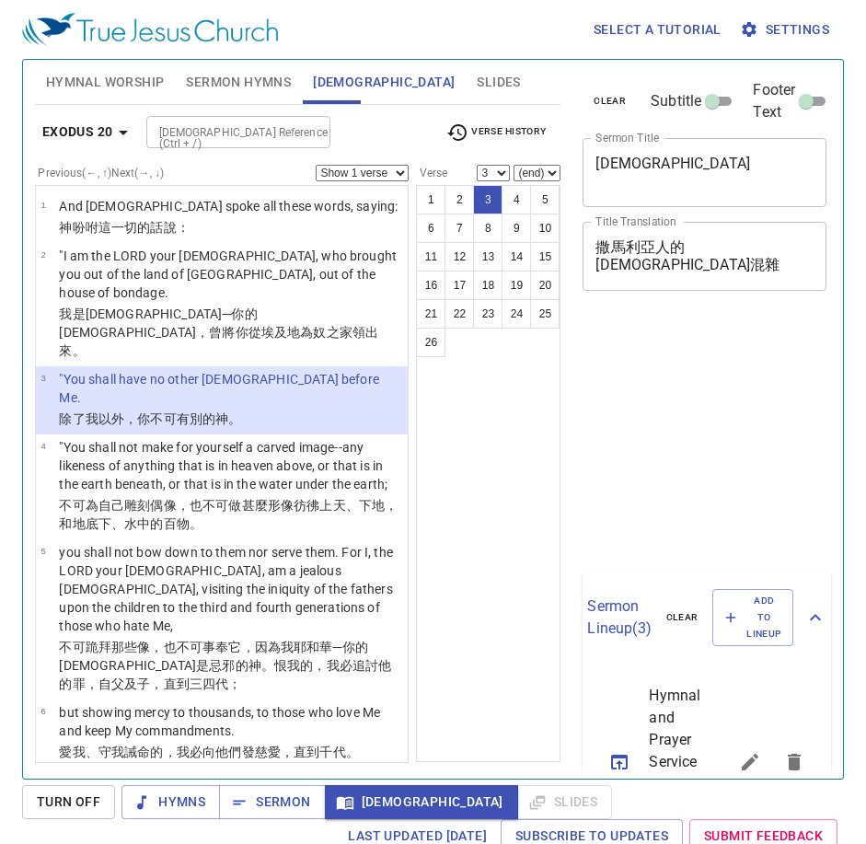
select select "3"
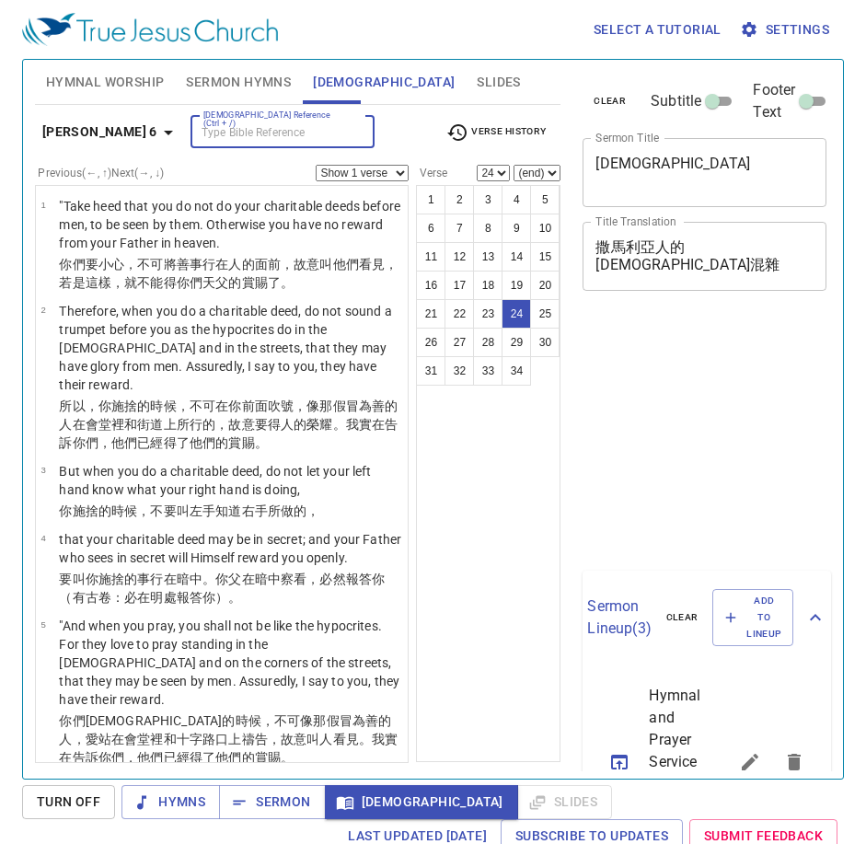
select select "24"
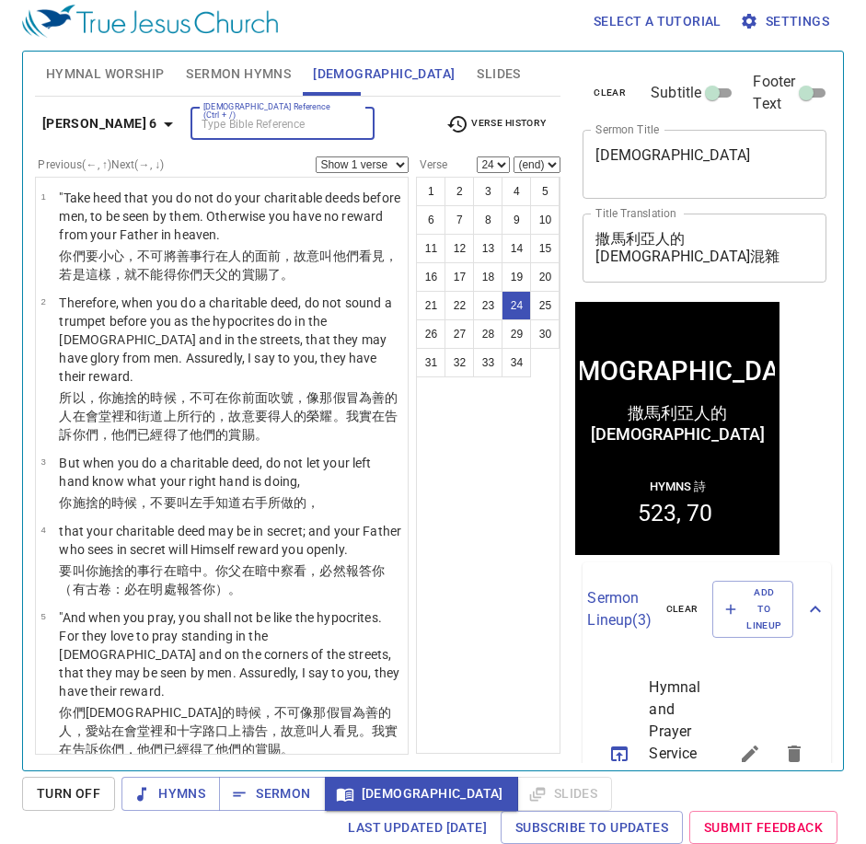
scroll to position [1966, 0]
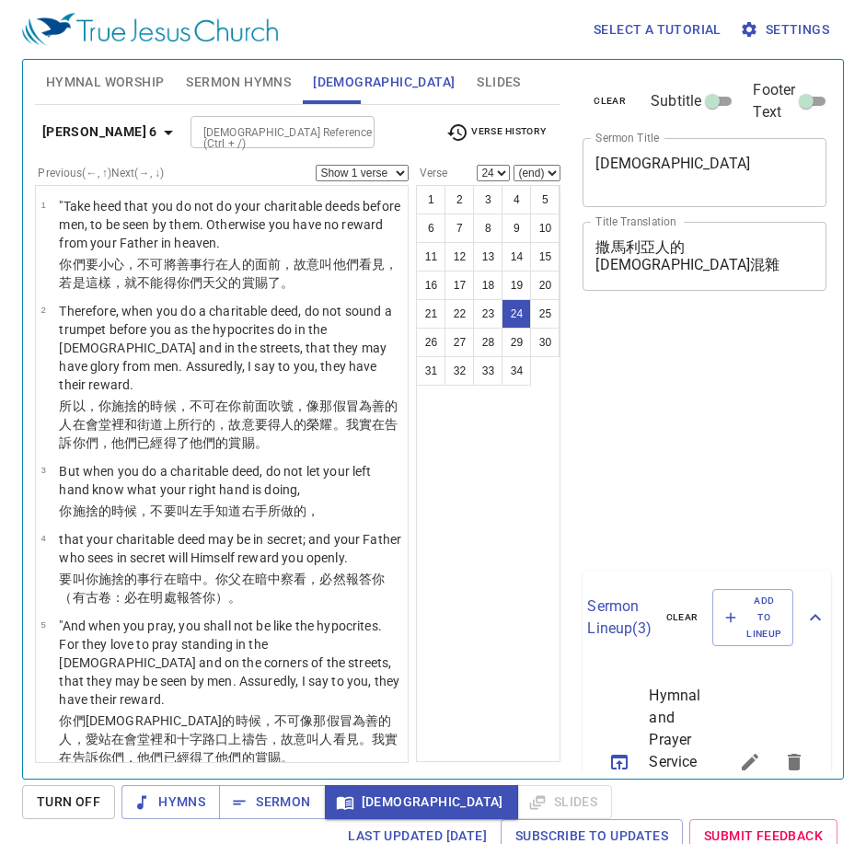
select select "24"
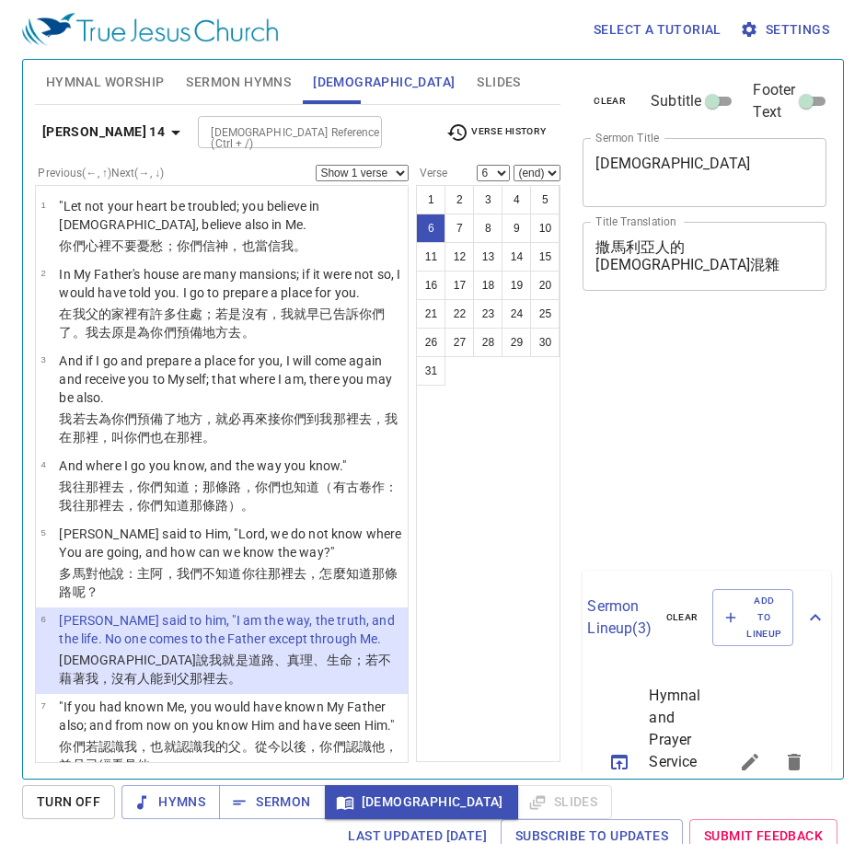
select select "6"
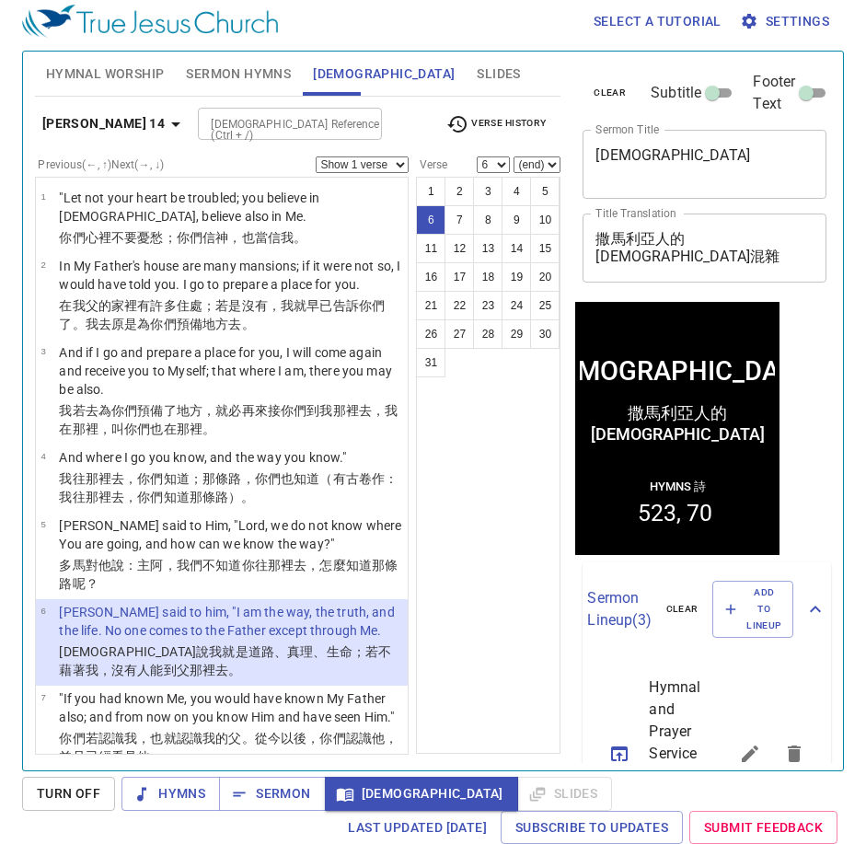
scroll to position [368, 0]
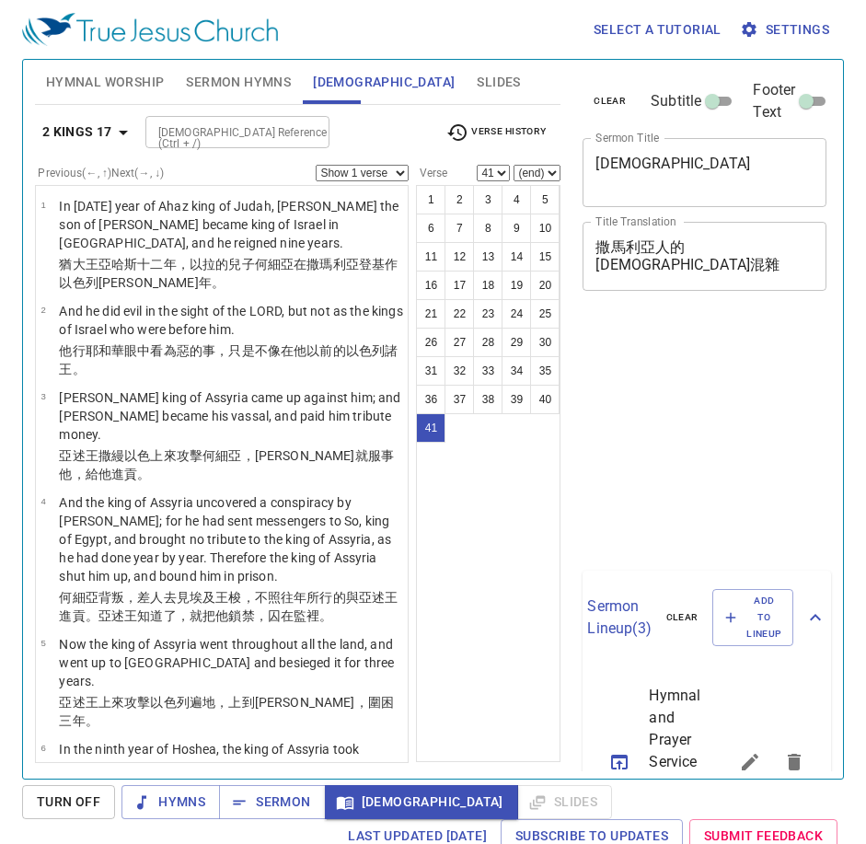
select select "41"
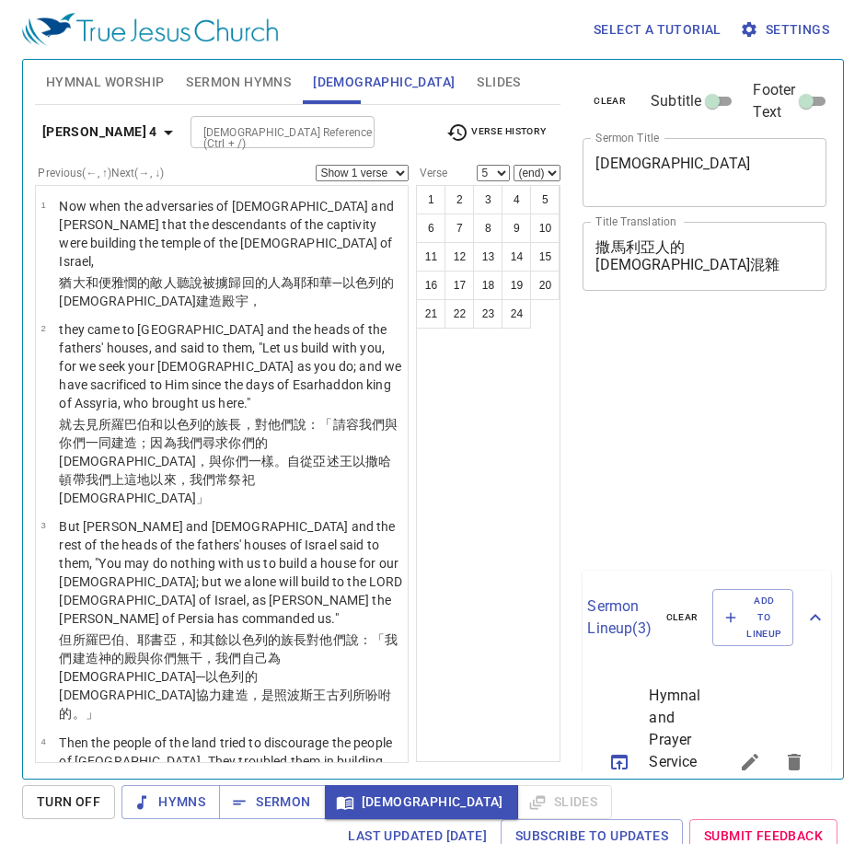
scroll to position [8, 0]
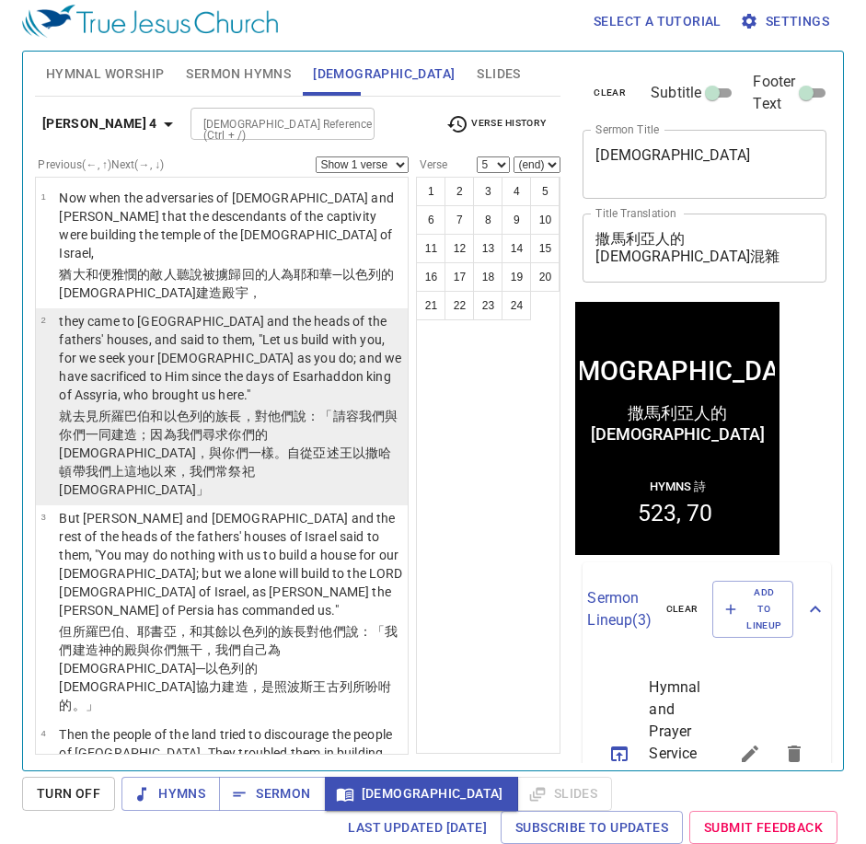
click at [180, 223] on p "Now when the adversaries of Judah and Benjamin heard that the descendants of th…" at bounding box center [230, 226] width 343 height 74
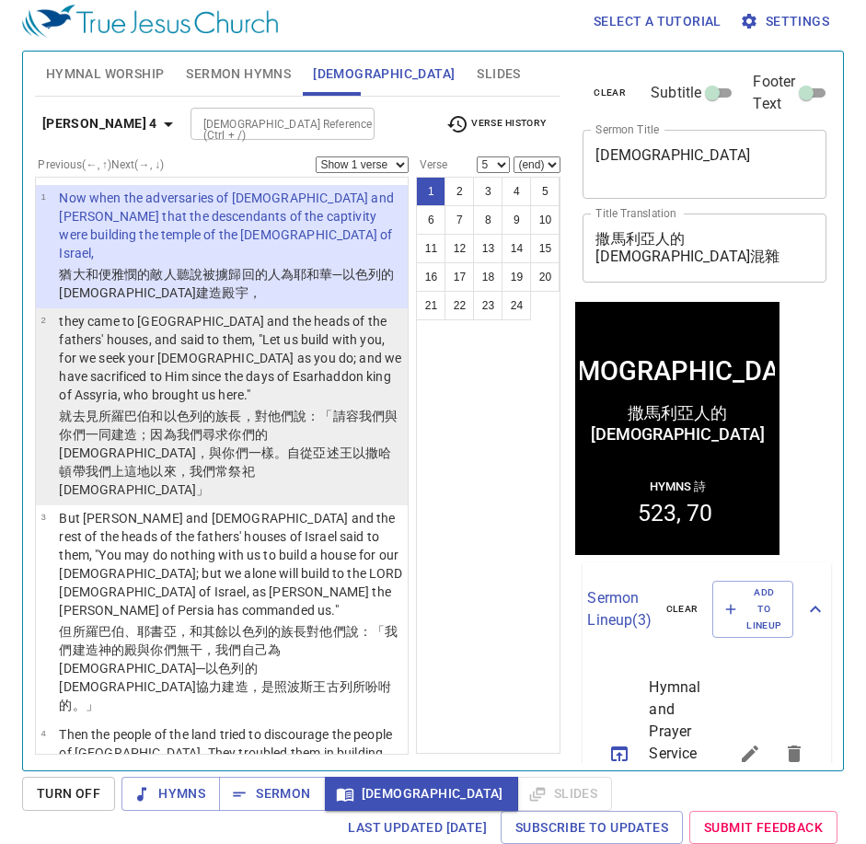
select select "1"
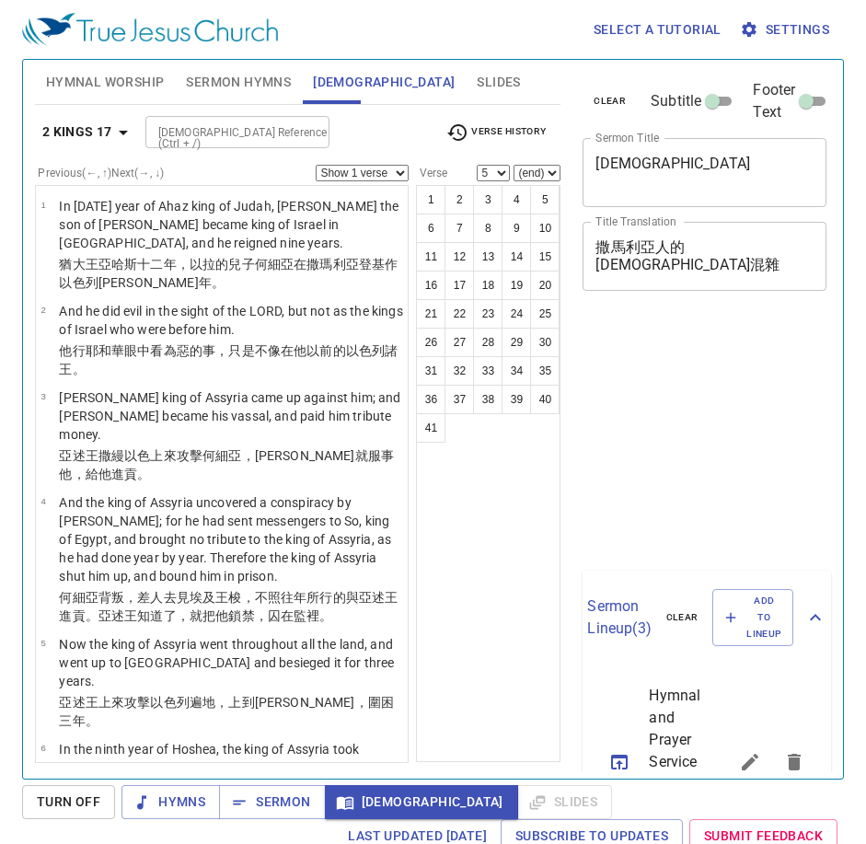
select select "5"
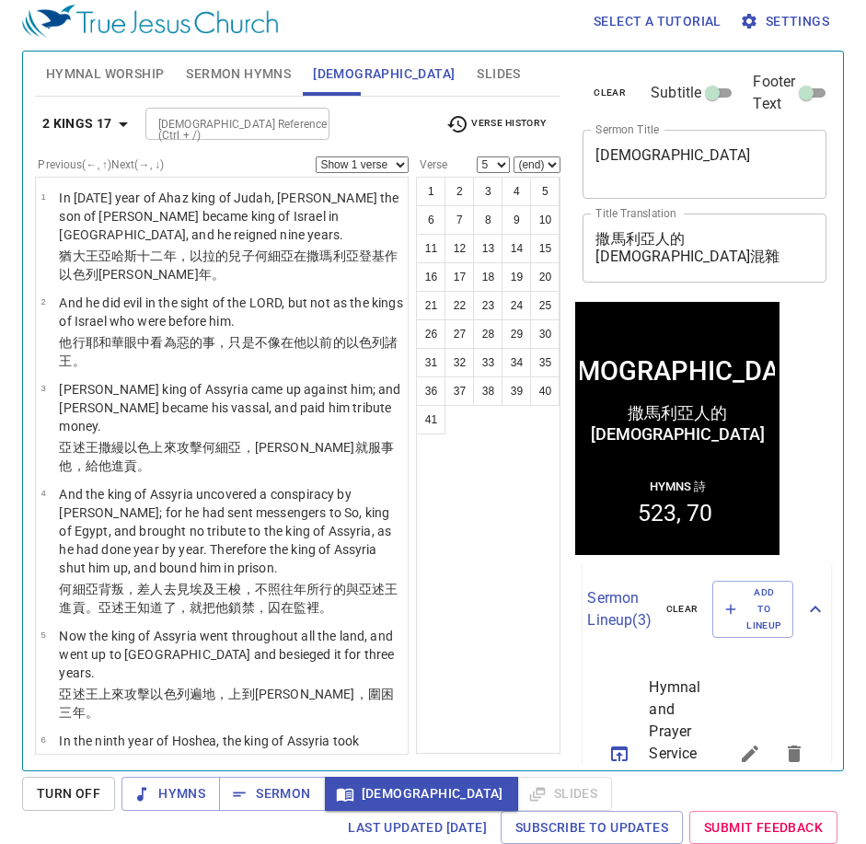
scroll to position [8, 0]
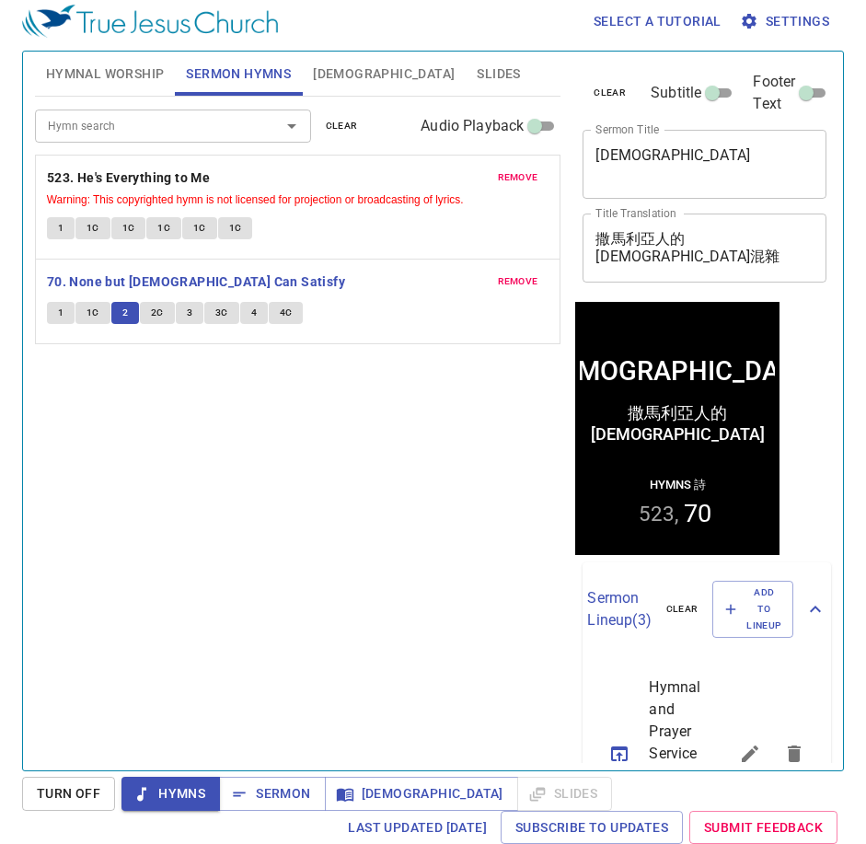
scroll to position [8, 0]
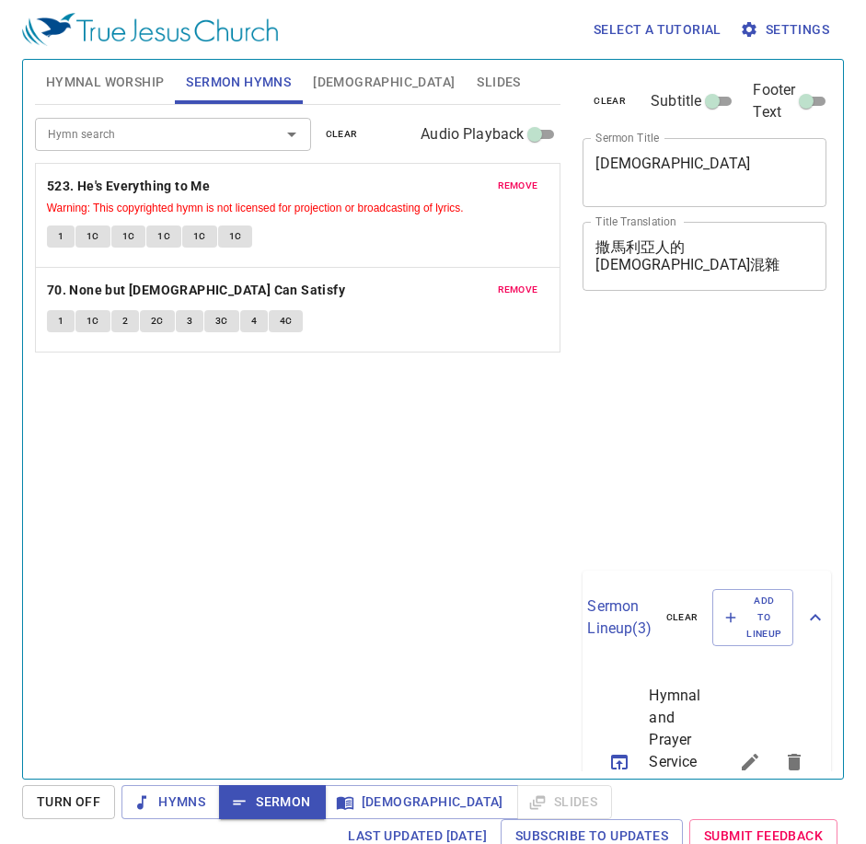
scroll to position [8, 0]
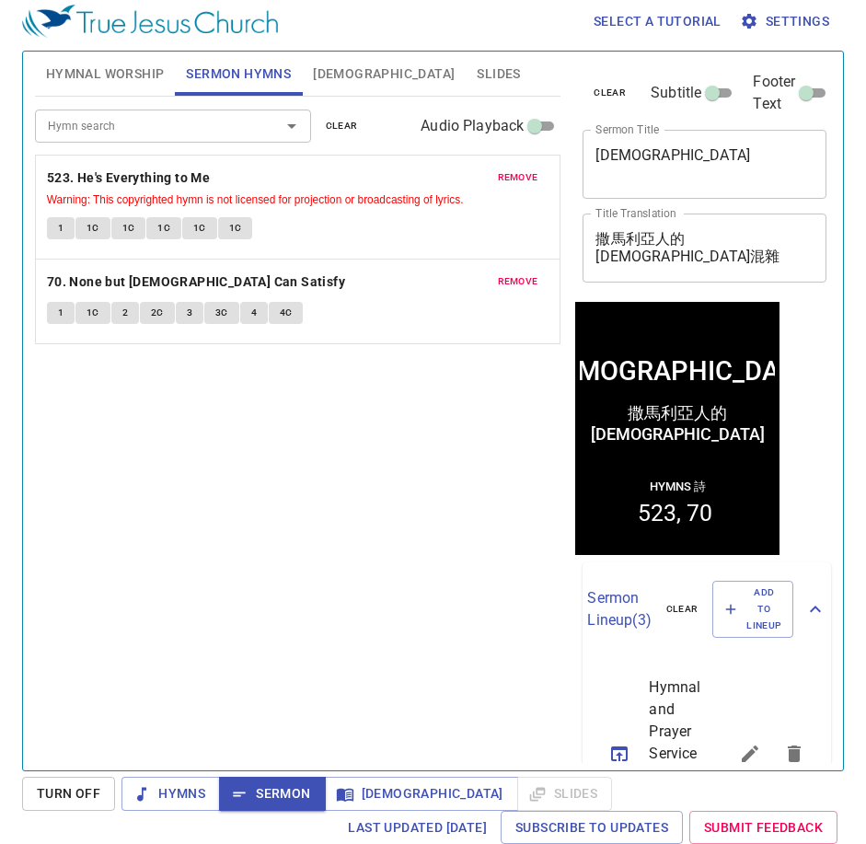
scroll to position [8, 0]
